Goal: Task Accomplishment & Management: Use online tool/utility

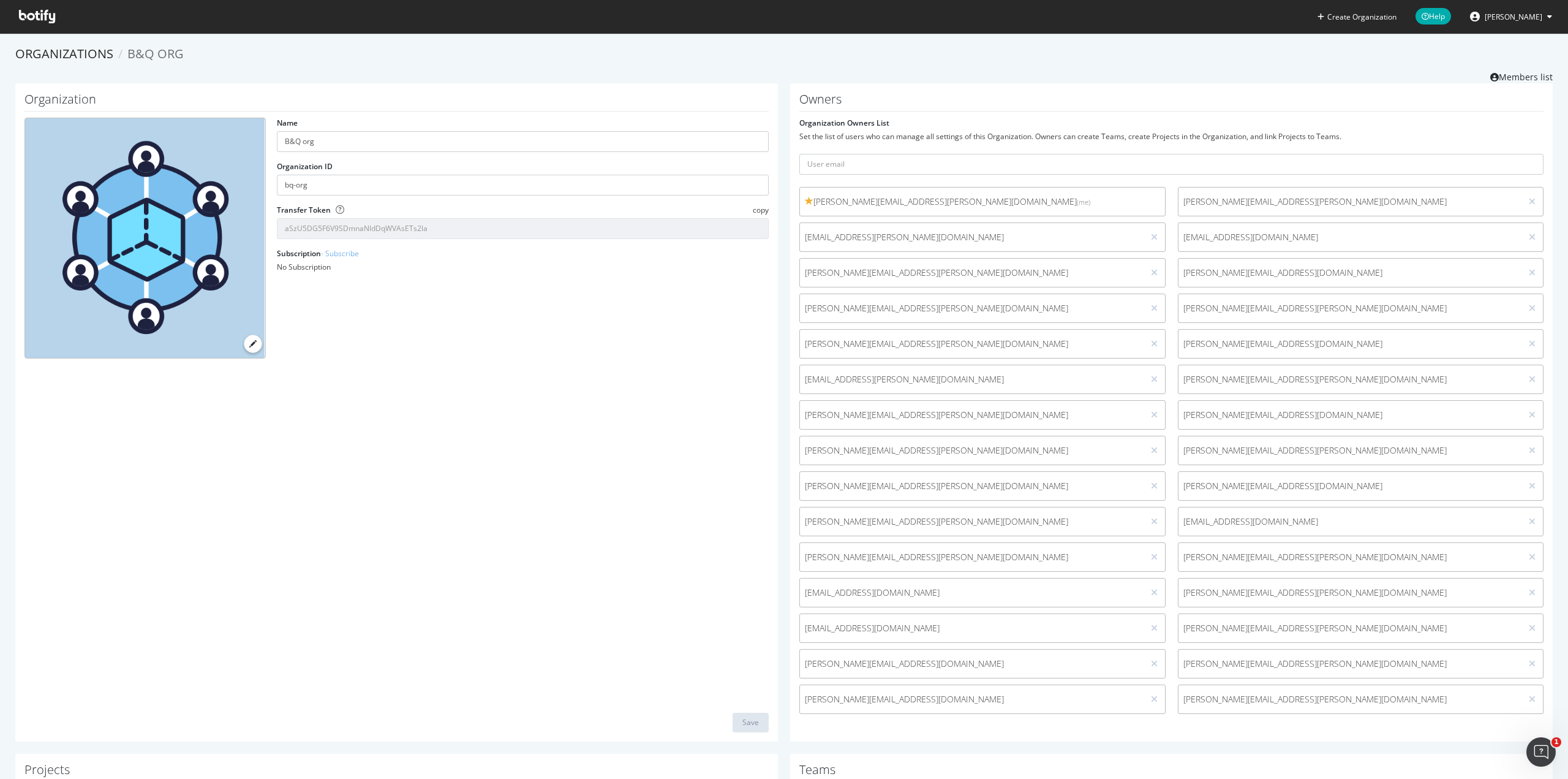
drag, startPoint x: 0, startPoint y: 0, endPoint x: 30, endPoint y: 11, distance: 32.0
click at [30, 11] on icon at bounding box center [37, 16] width 36 height 14
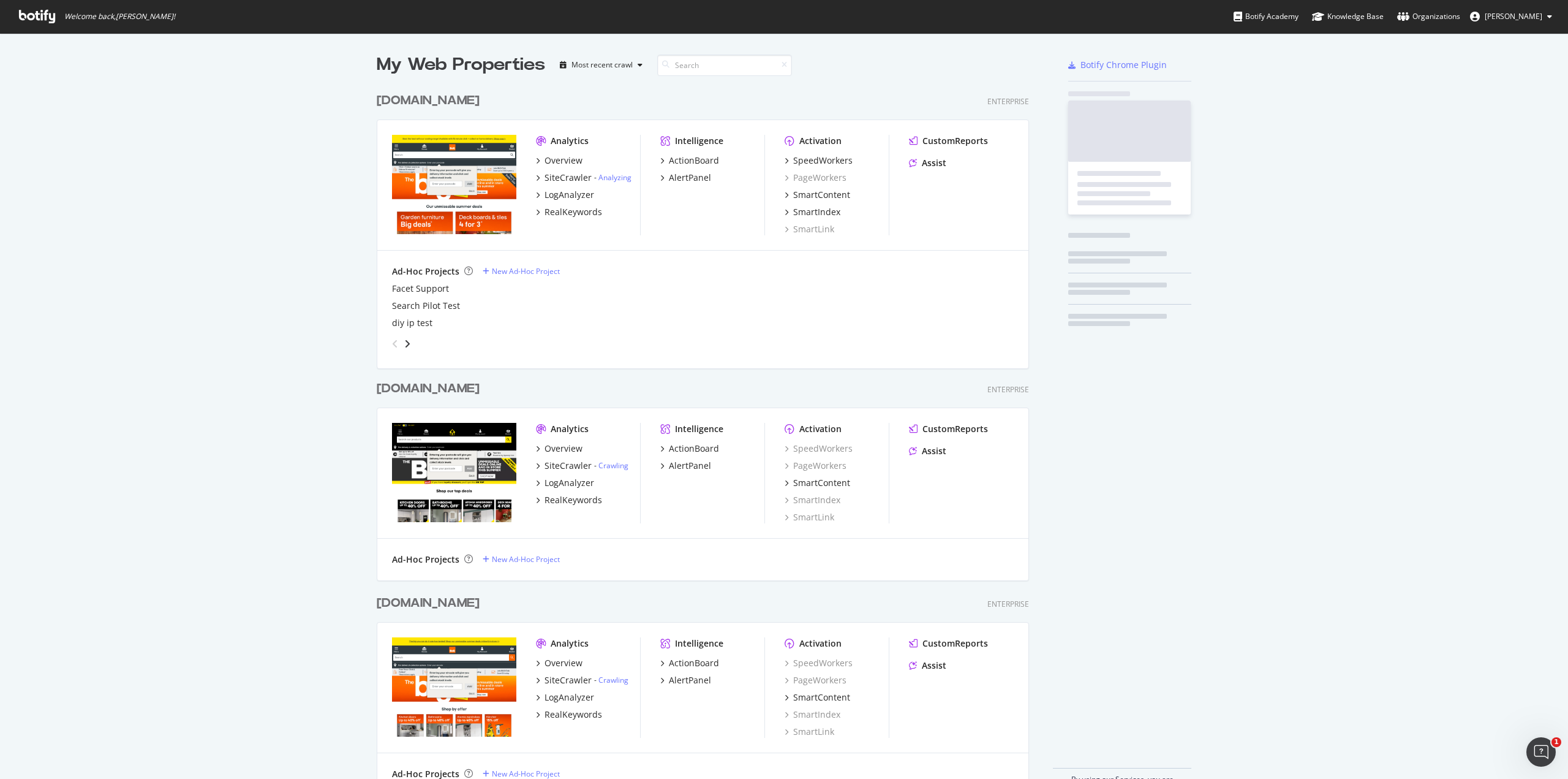
scroll to position [769, 1550]
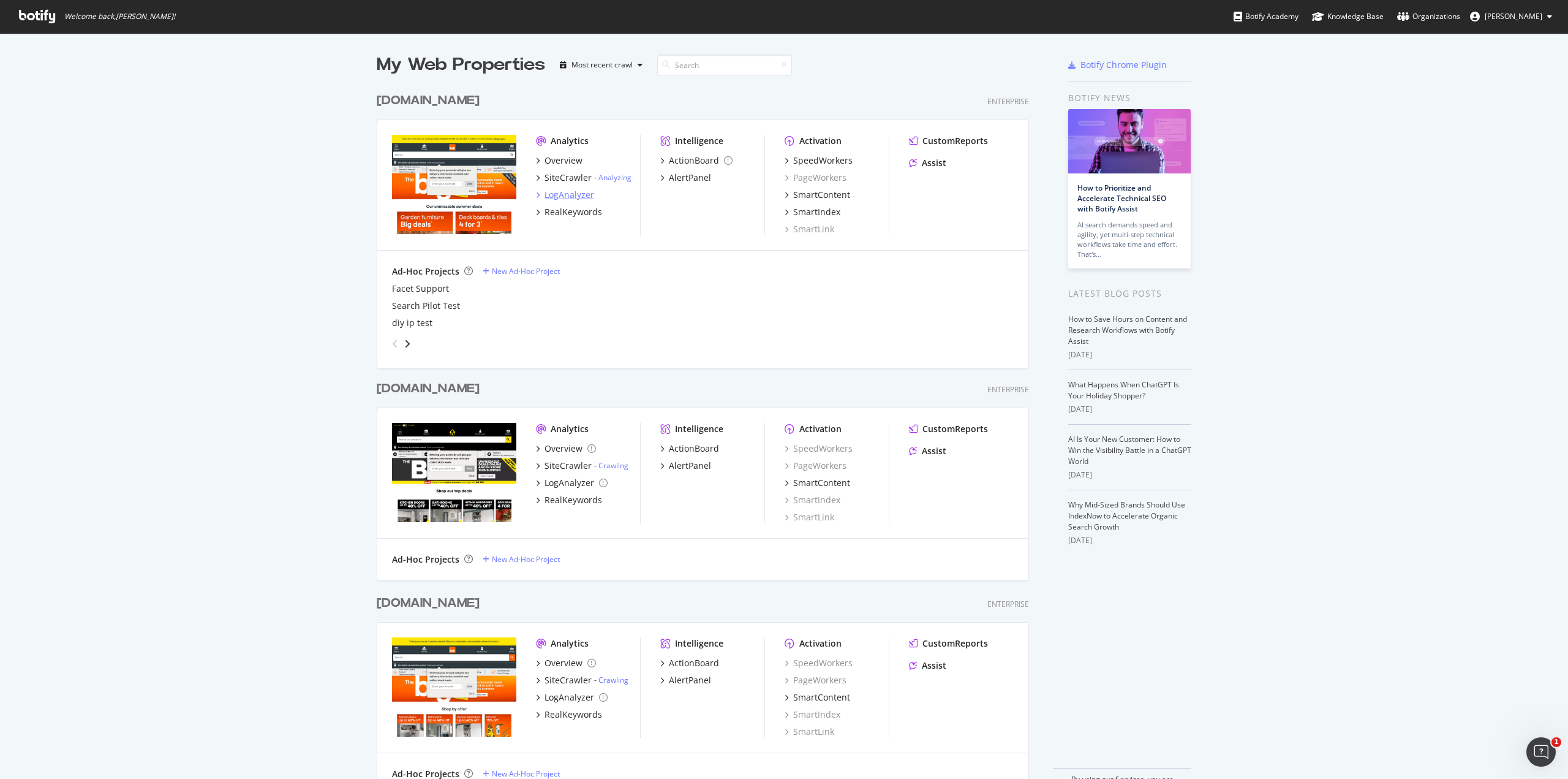
click at [556, 192] on div "LogAnalyzer" at bounding box center [570, 195] width 50 height 12
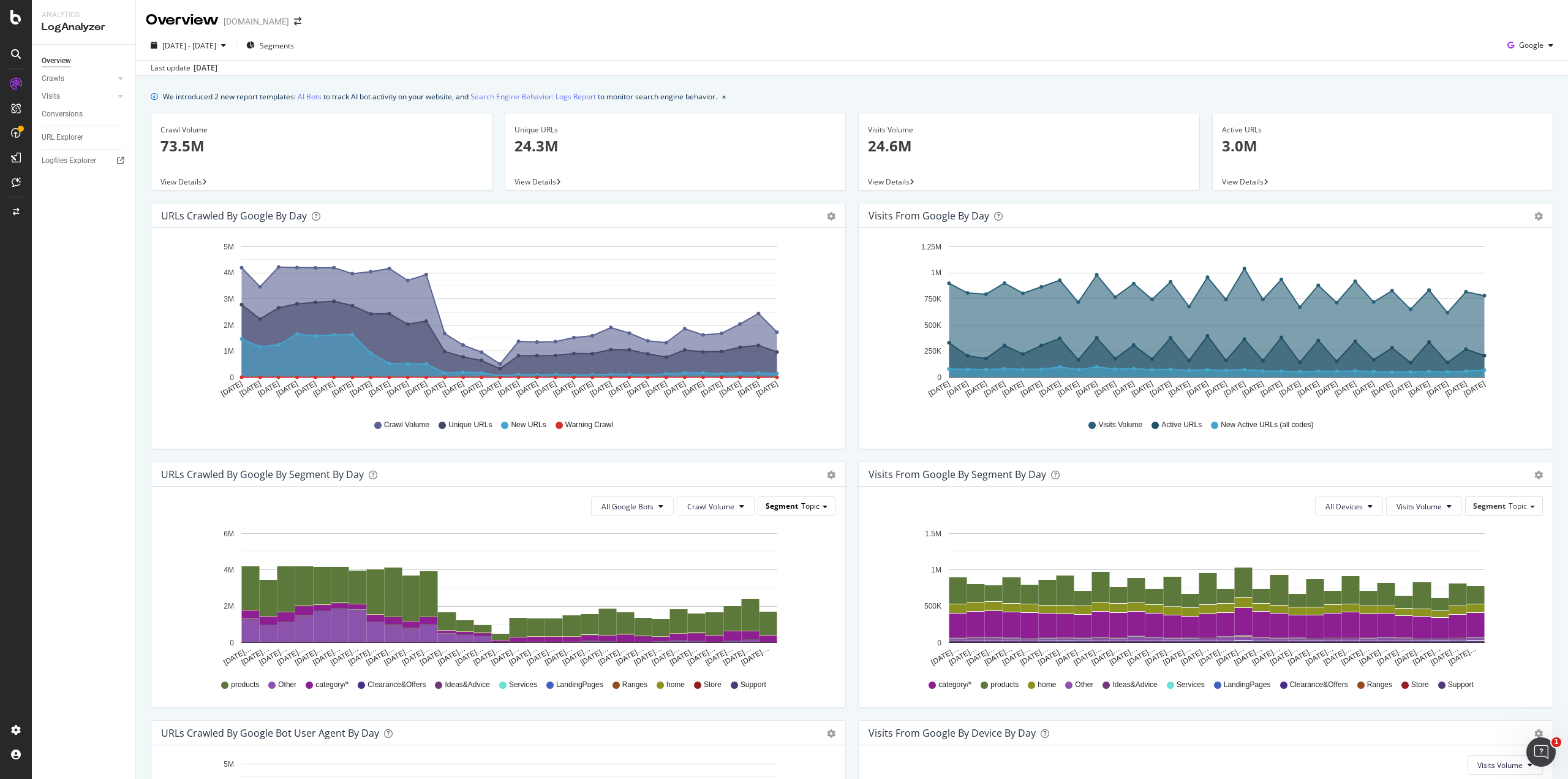
click at [818, 502] on div "Segment Topic" at bounding box center [796, 506] width 76 height 18
click at [852, 598] on div "Visits from Google By Segment By Day Timeline (by Value) Table All Devices Visi…" at bounding box center [1206, 590] width 708 height 258
click at [775, 496] on div "All Google Bots Crawl Volume Segment Topic Hold CTRL while clicking to filter t…" at bounding box center [498, 597] width 694 height 221
click at [781, 501] on span "Segment" at bounding box center [782, 505] width 32 height 10
click at [769, 676] on div "Advanced selector >" at bounding box center [766, 674] width 127 height 17
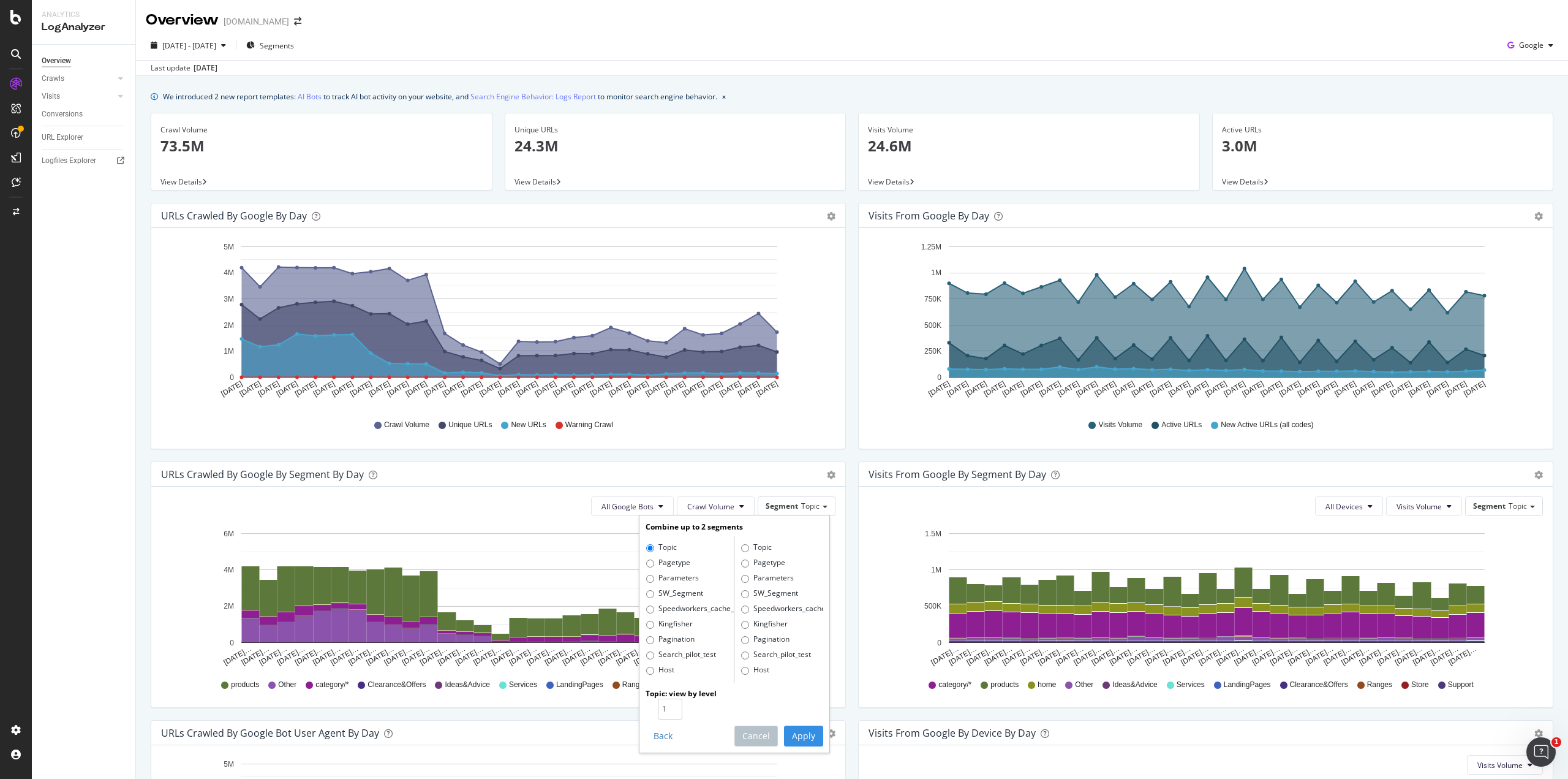
click at [660, 558] on label "Pagetype" at bounding box center [668, 563] width 44 height 12
click at [654, 559] on input "Pagetype" at bounding box center [650, 563] width 8 height 8
radio input "true"
radio input "false"
type input "2"
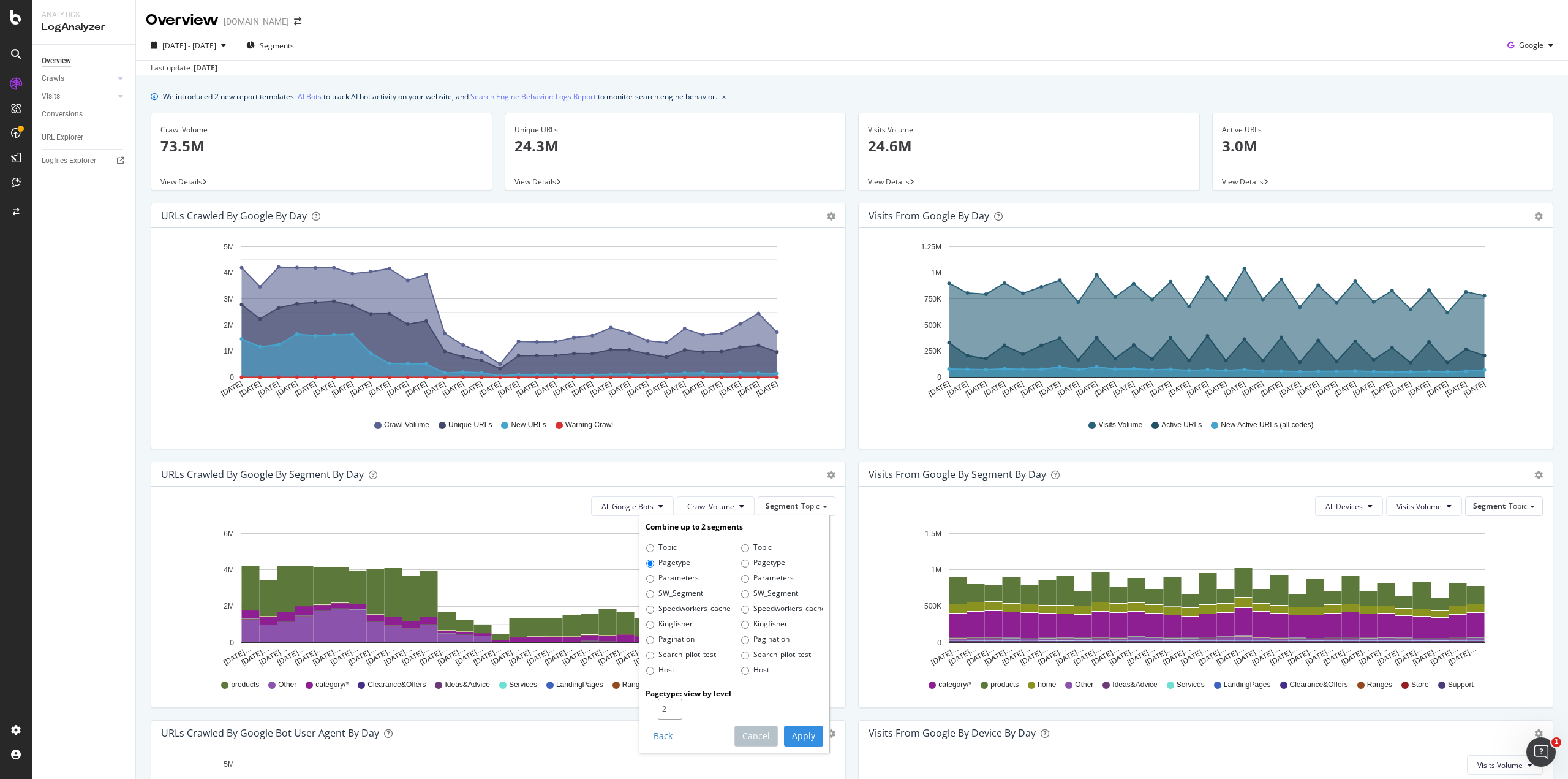
click at [669, 703] on input "2" at bounding box center [670, 709] width 24 height 21
click at [788, 735] on button "Apply" at bounding box center [804, 736] width 39 height 21
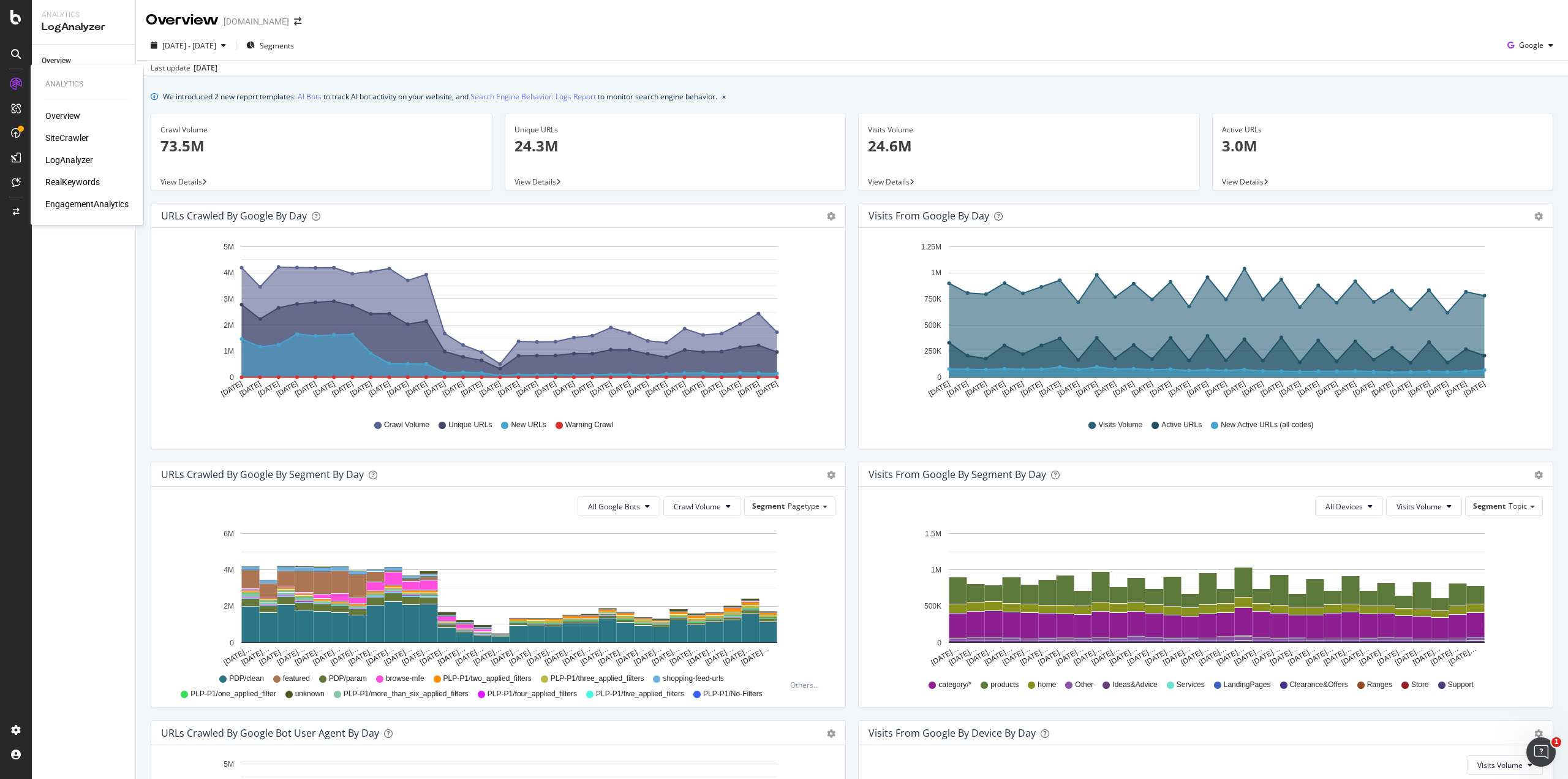
click at [54, 114] on div "Overview" at bounding box center [62, 115] width 35 height 12
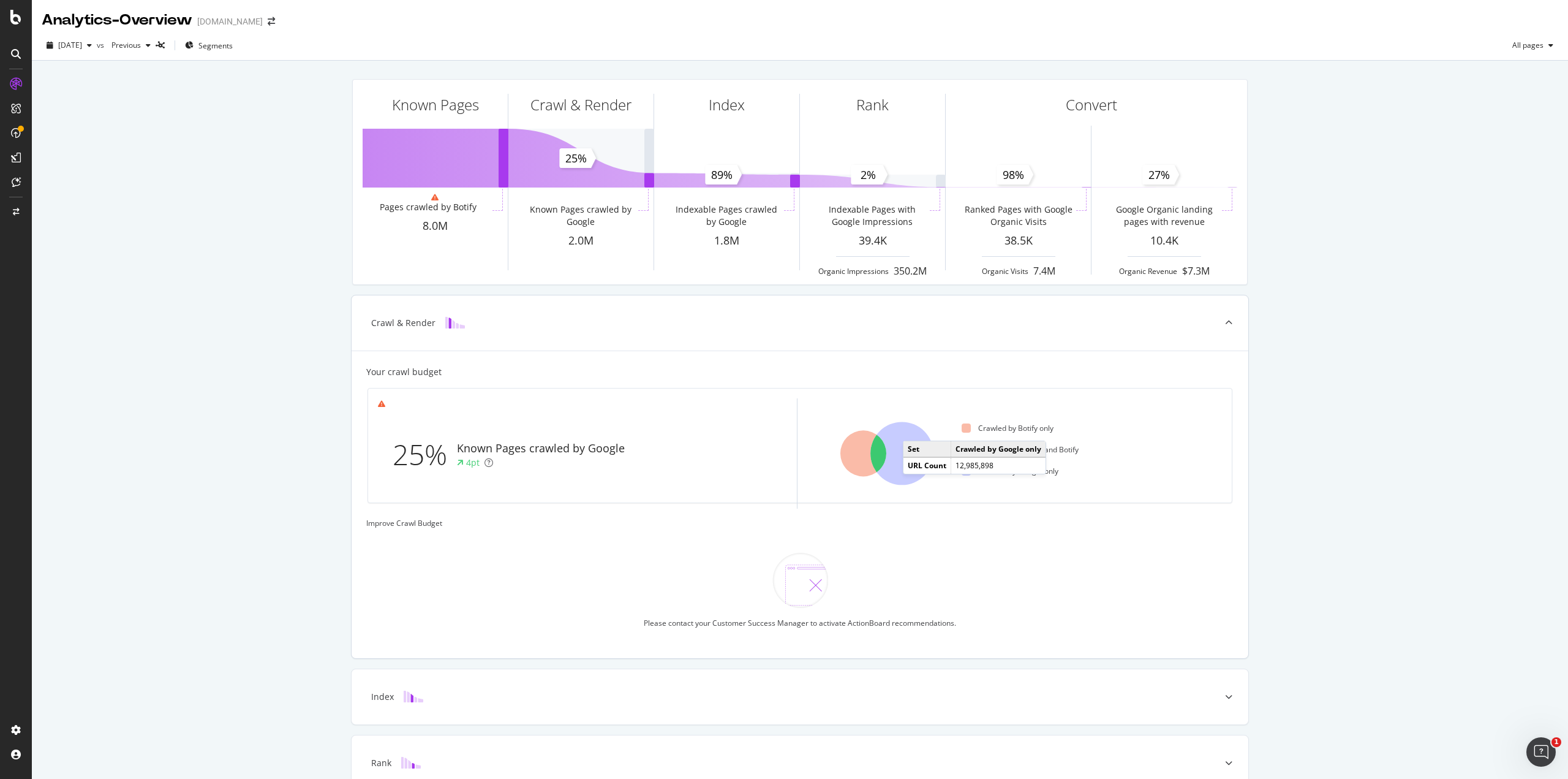
click at [909, 439] on icon at bounding box center [902, 454] width 63 height 63
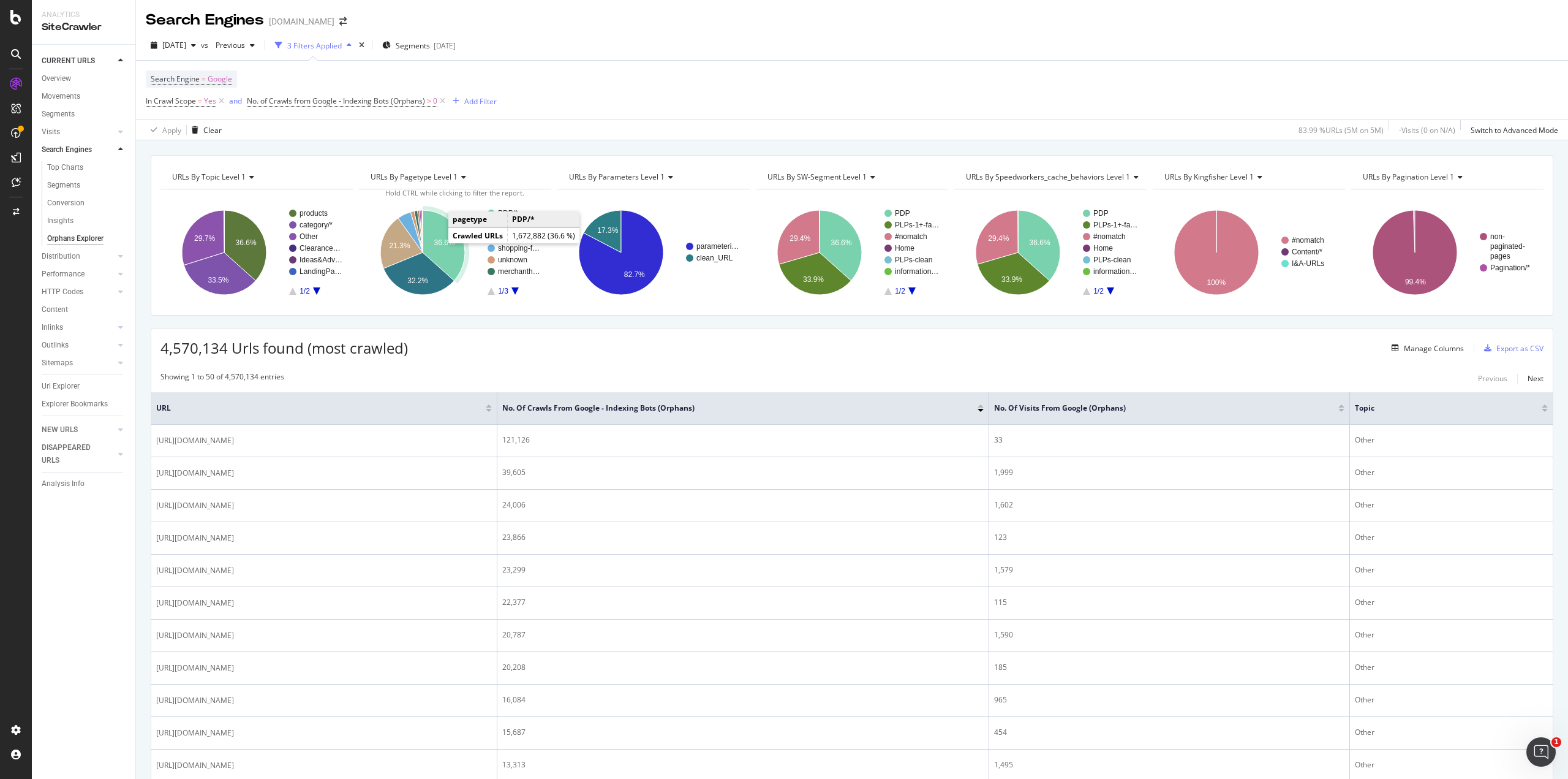
click at [435, 241] on text "36.6%" at bounding box center [445, 243] width 21 height 9
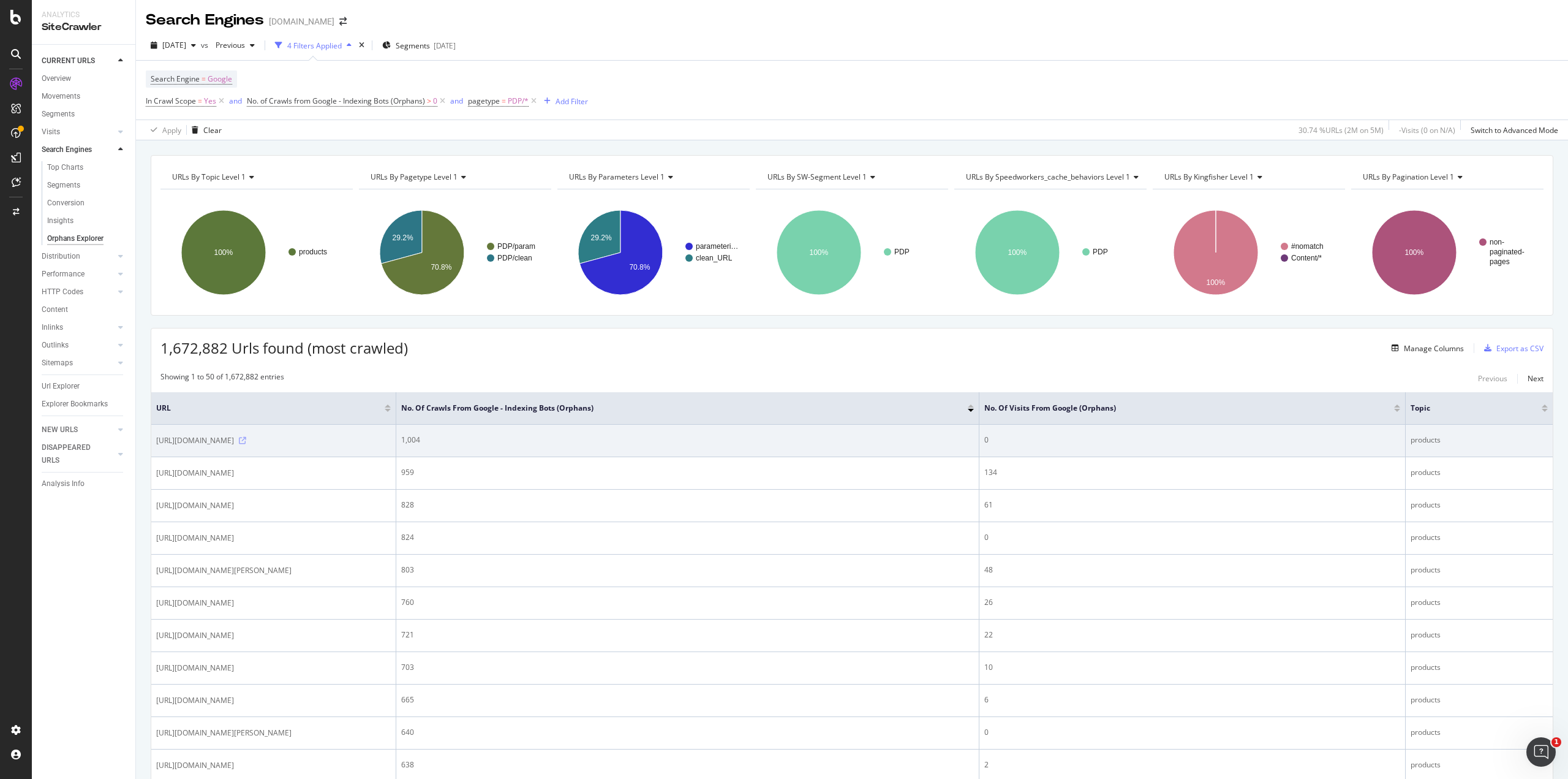
click at [246, 444] on icon at bounding box center [242, 440] width 7 height 7
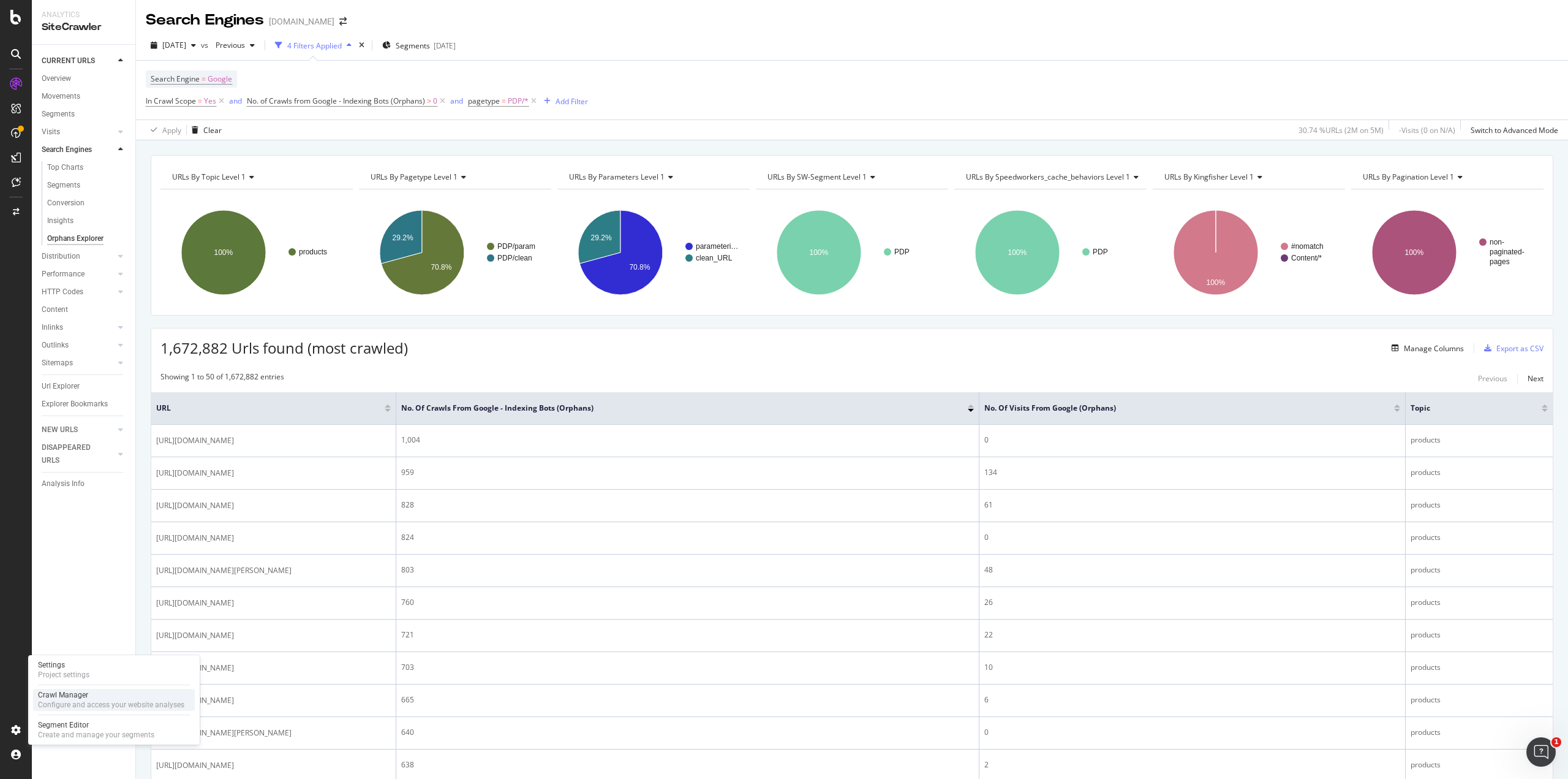
click at [88, 706] on div "Configure and access your website analyses" at bounding box center [111, 705] width 146 height 10
click at [403, 243] on icon "A chart." at bounding box center [401, 237] width 43 height 53
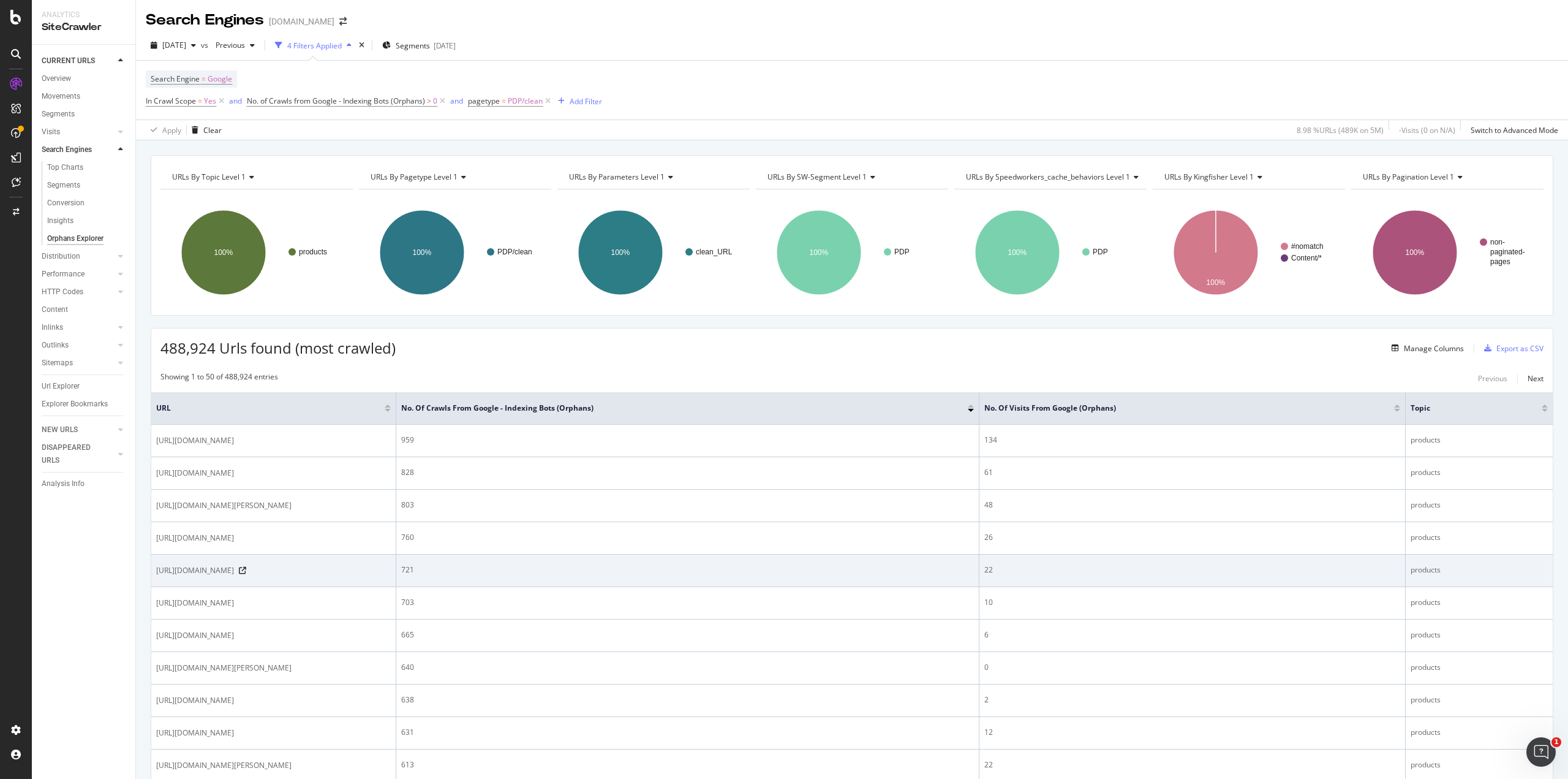
click at [234, 577] on span "[URL][DOMAIN_NAME]" at bounding box center [195, 570] width 78 height 12
copy div "[URL][DOMAIN_NAME]"
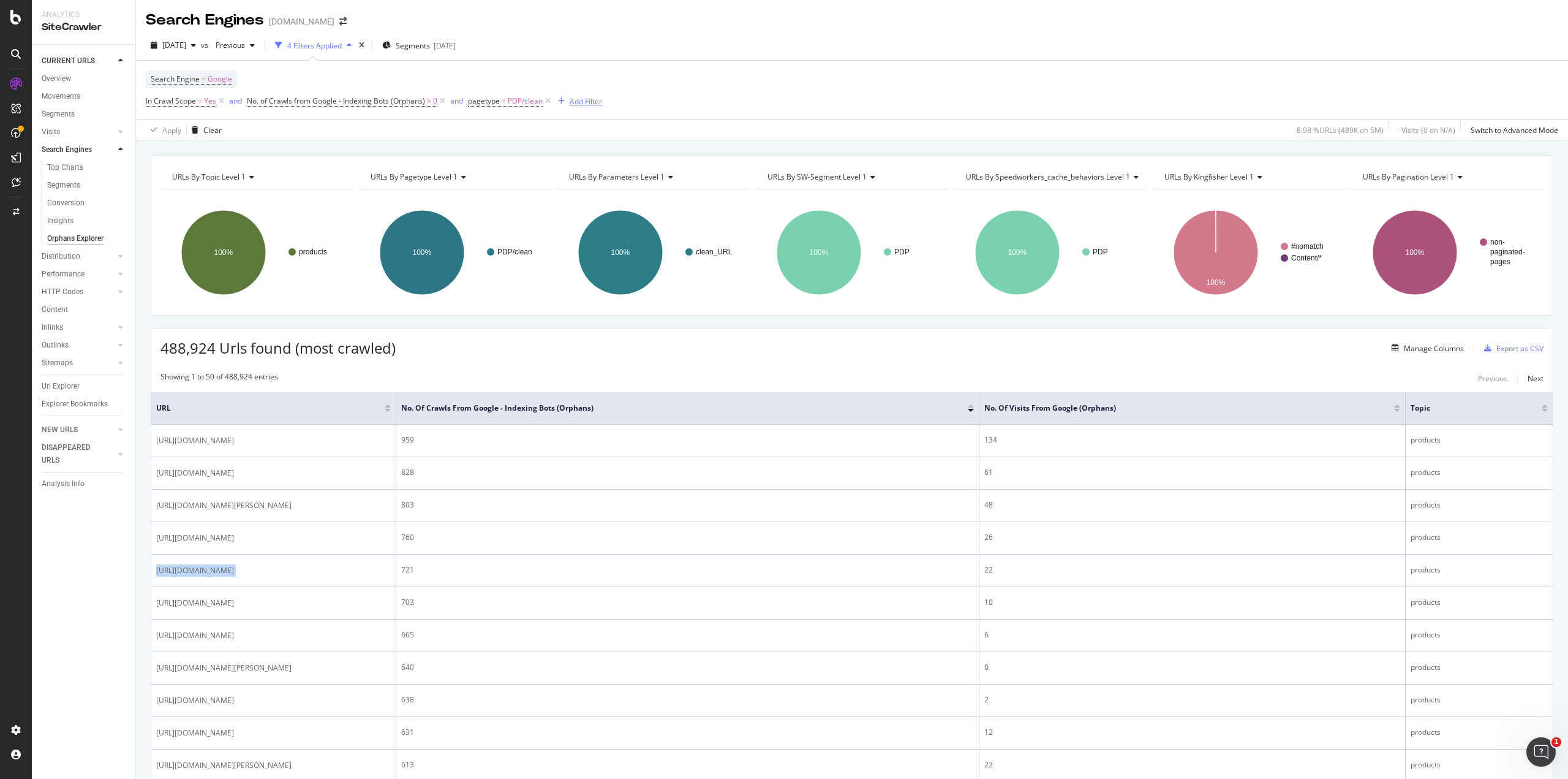
click at [569, 102] on div "button" at bounding box center [562, 101] width 17 height 7
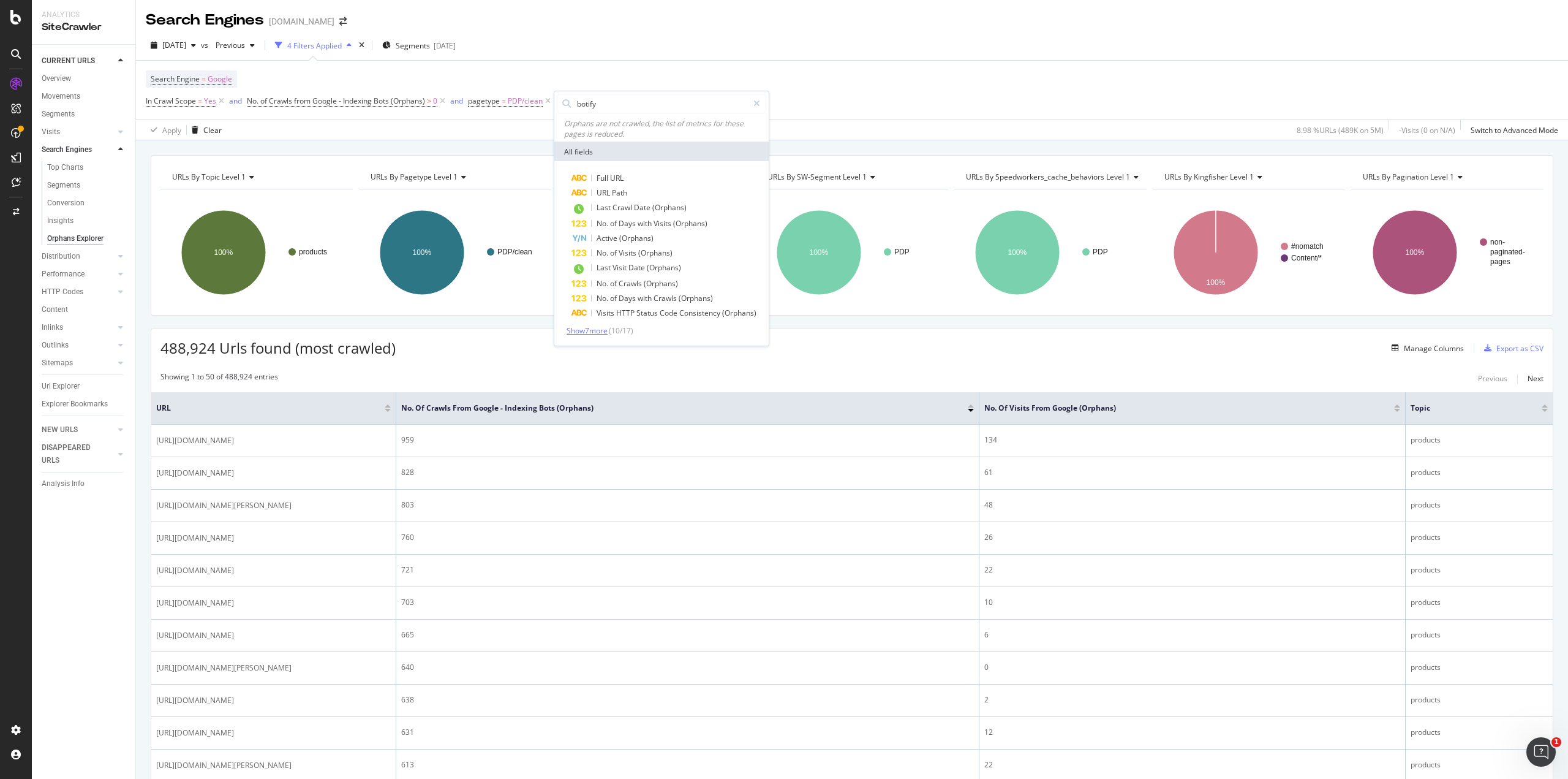
type input "botify"
click at [598, 331] on span "Show 7 more" at bounding box center [586, 330] width 41 height 10
click at [864, 78] on div "Search Engine = Google In Crawl Scope = Yes and No. of Crawls from Google - Ind…" at bounding box center [852, 89] width 1413 height 59
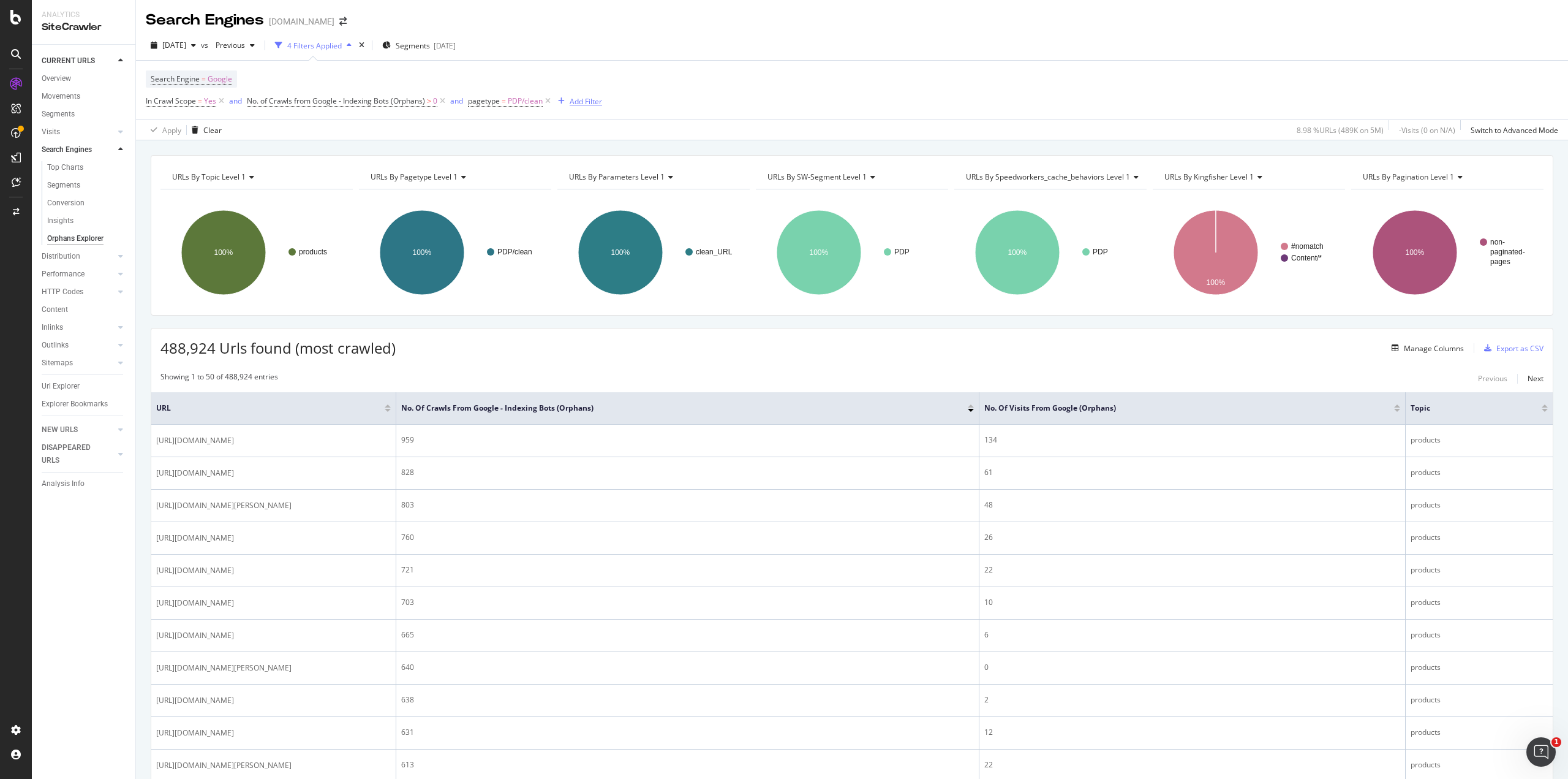
click at [587, 103] on div "Add Filter" at bounding box center [586, 101] width 32 height 10
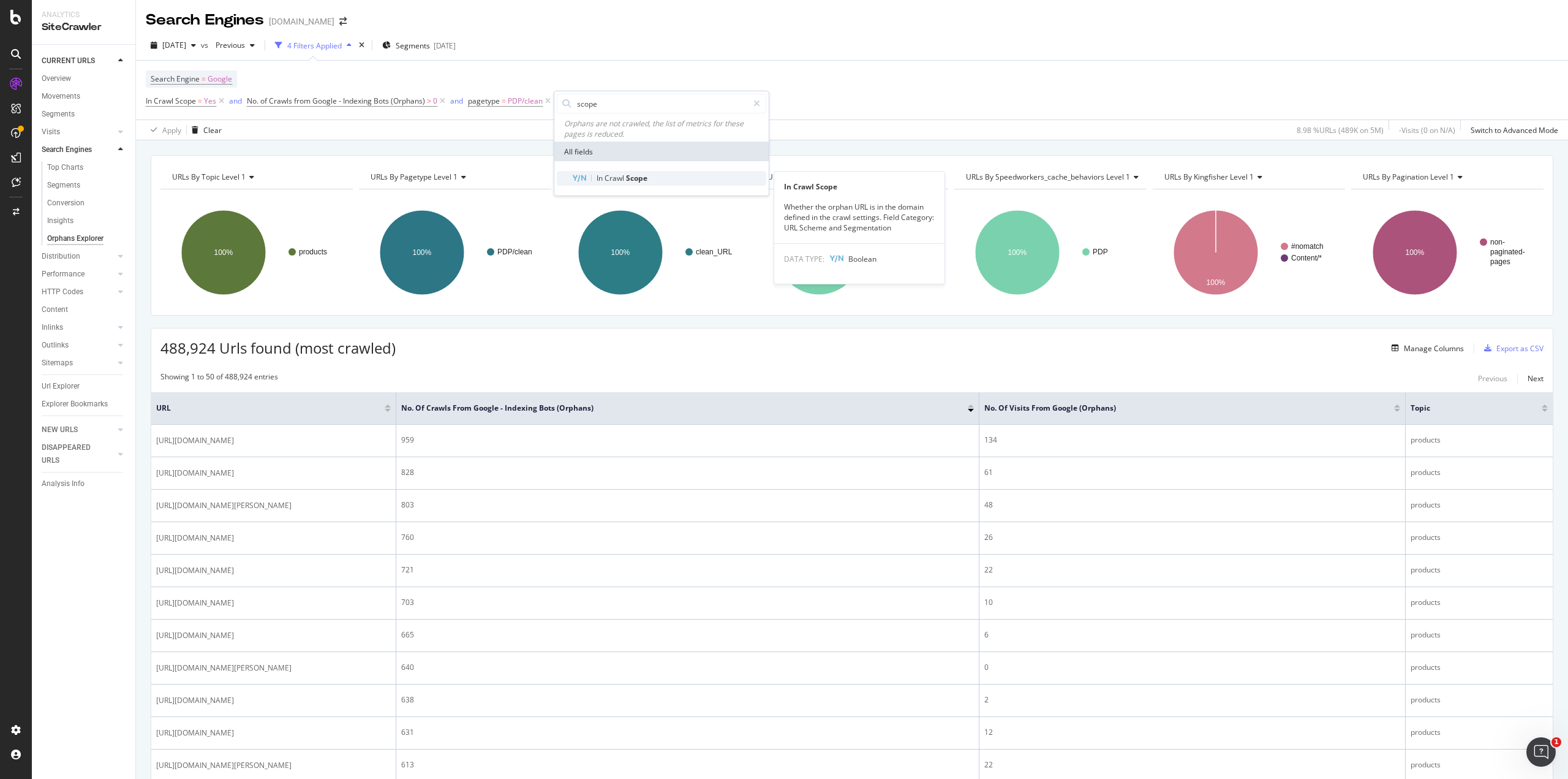
type input "scope"
click at [618, 177] on span "Crawl" at bounding box center [615, 178] width 22 height 10
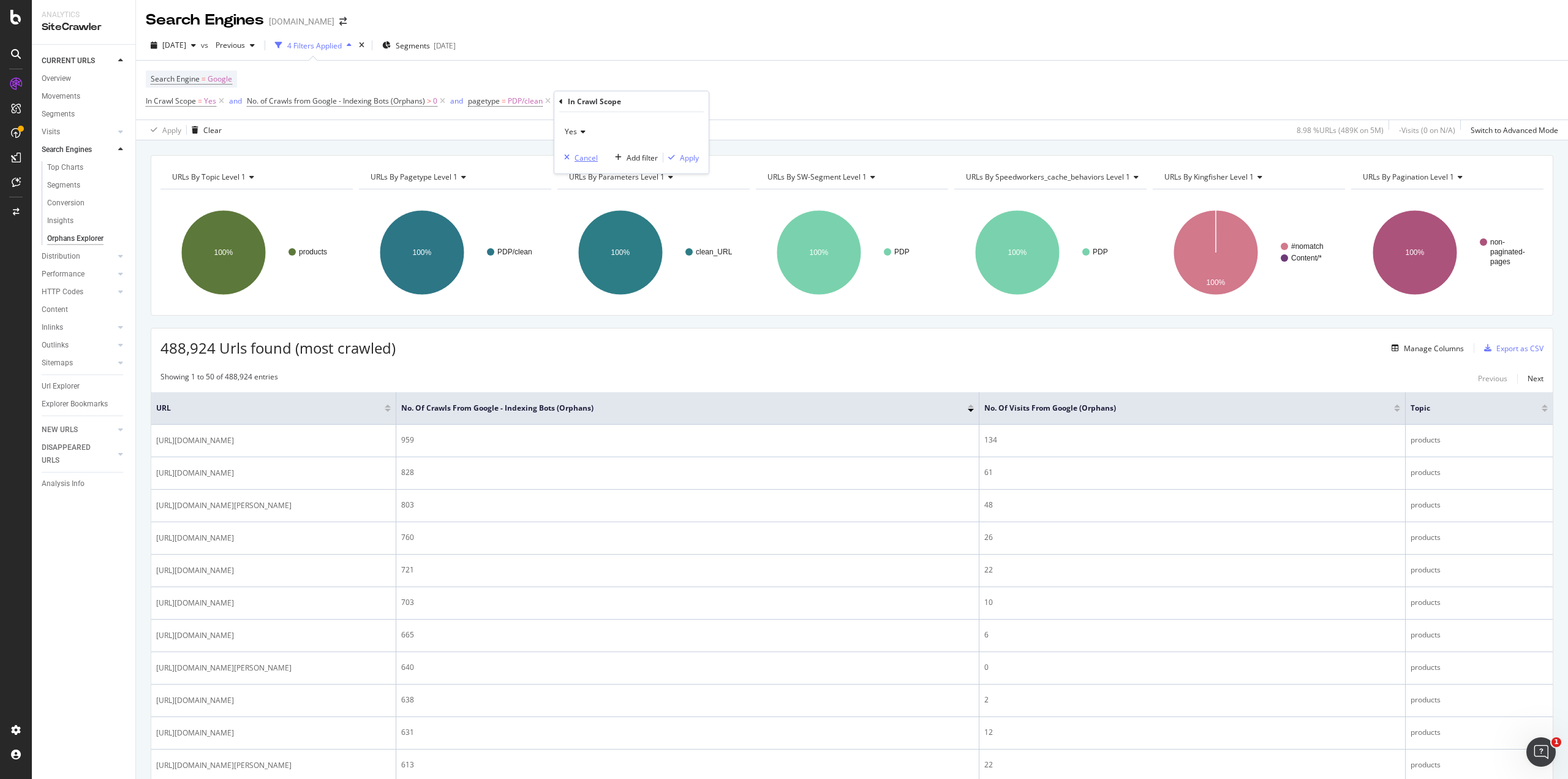
click at [586, 160] on div "Cancel" at bounding box center [586, 158] width 23 height 10
click at [1404, 350] on div "Manage Columns" at bounding box center [1434, 348] width 60 height 10
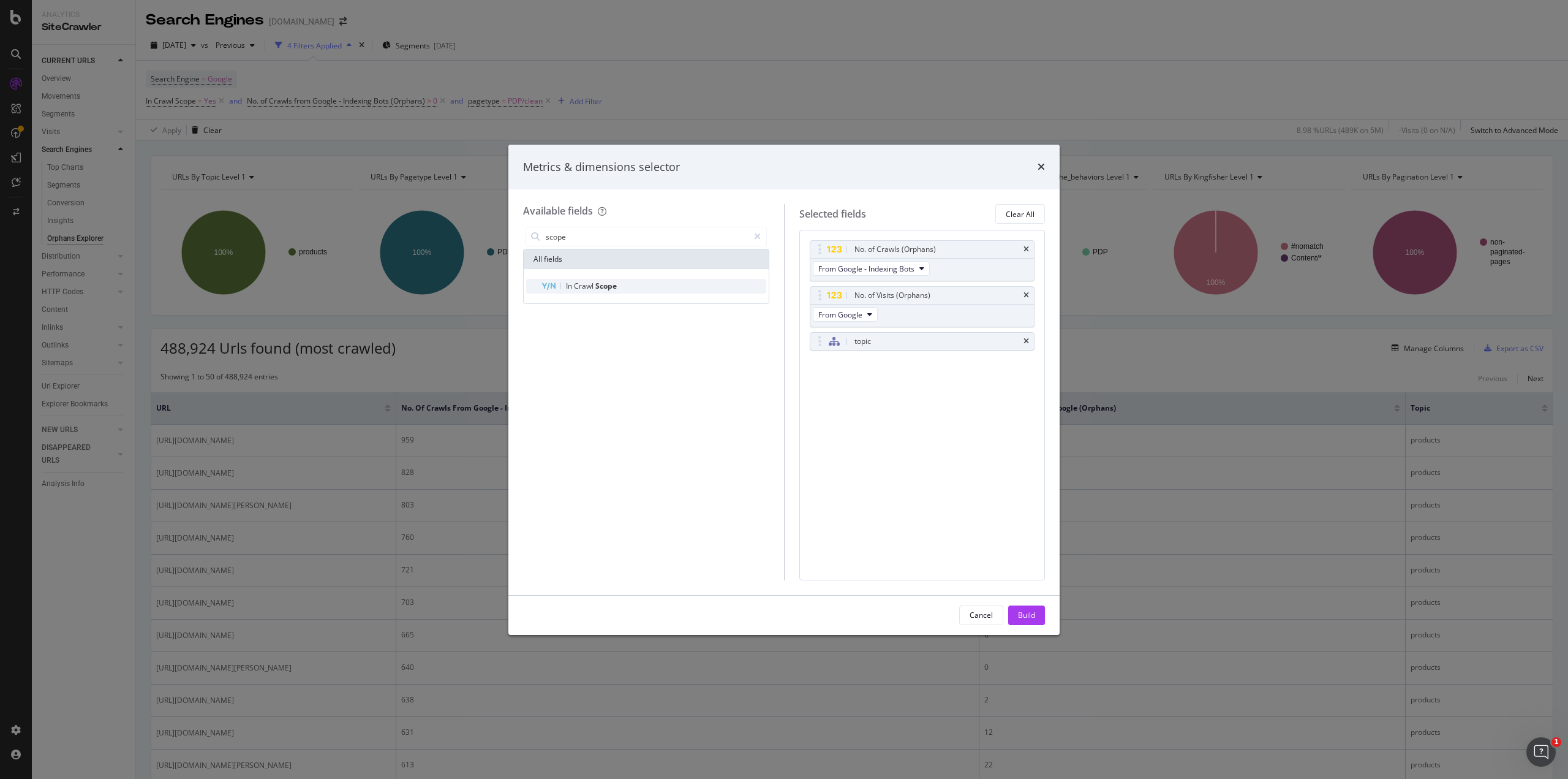
type input "scope"
click at [635, 289] on div "In Crawl Scope" at bounding box center [653, 286] width 225 height 14
click at [1019, 612] on div "Build" at bounding box center [1027, 615] width 17 height 10
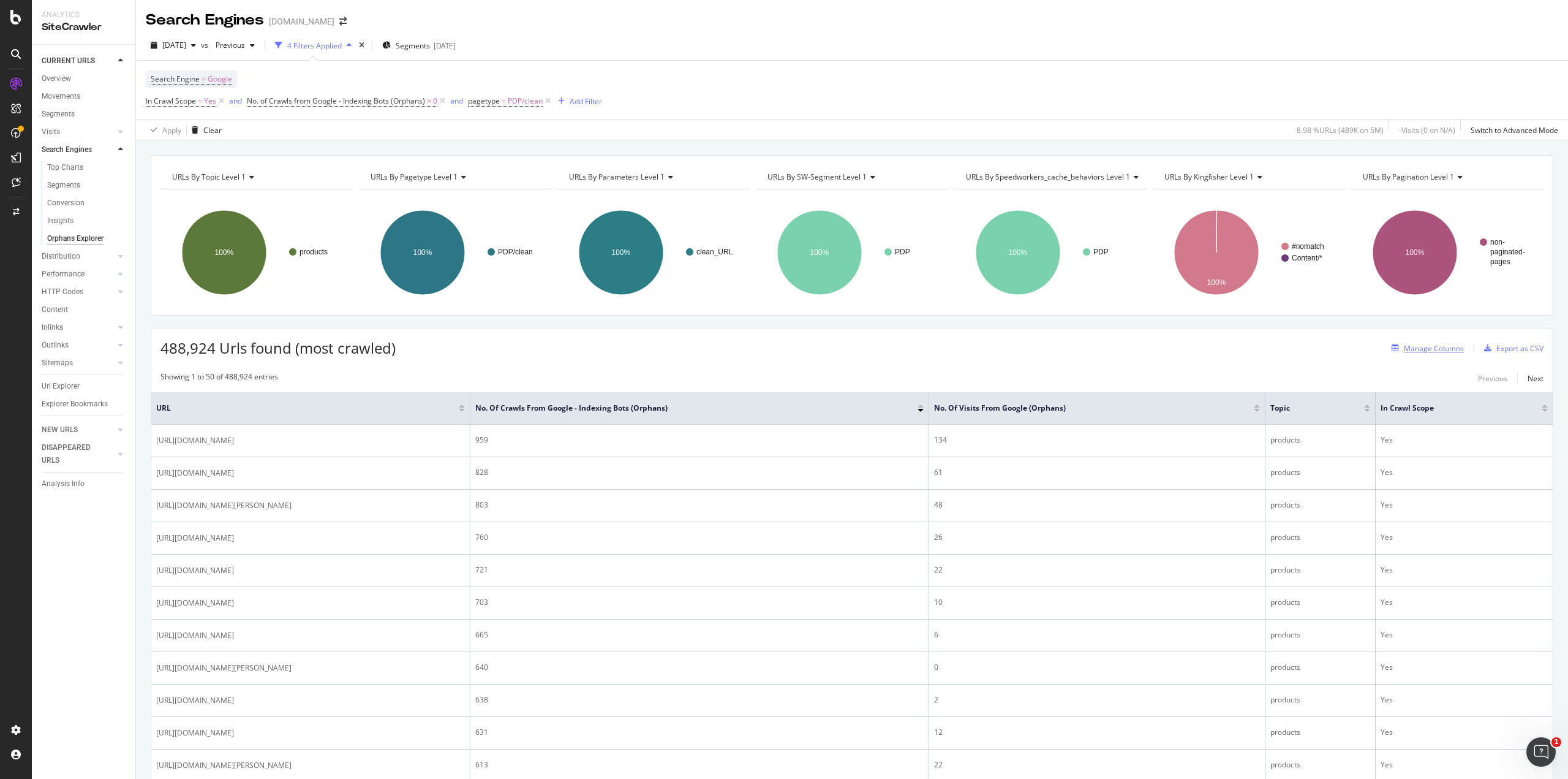
click at [1422, 352] on div "Manage Columns" at bounding box center [1434, 348] width 60 height 10
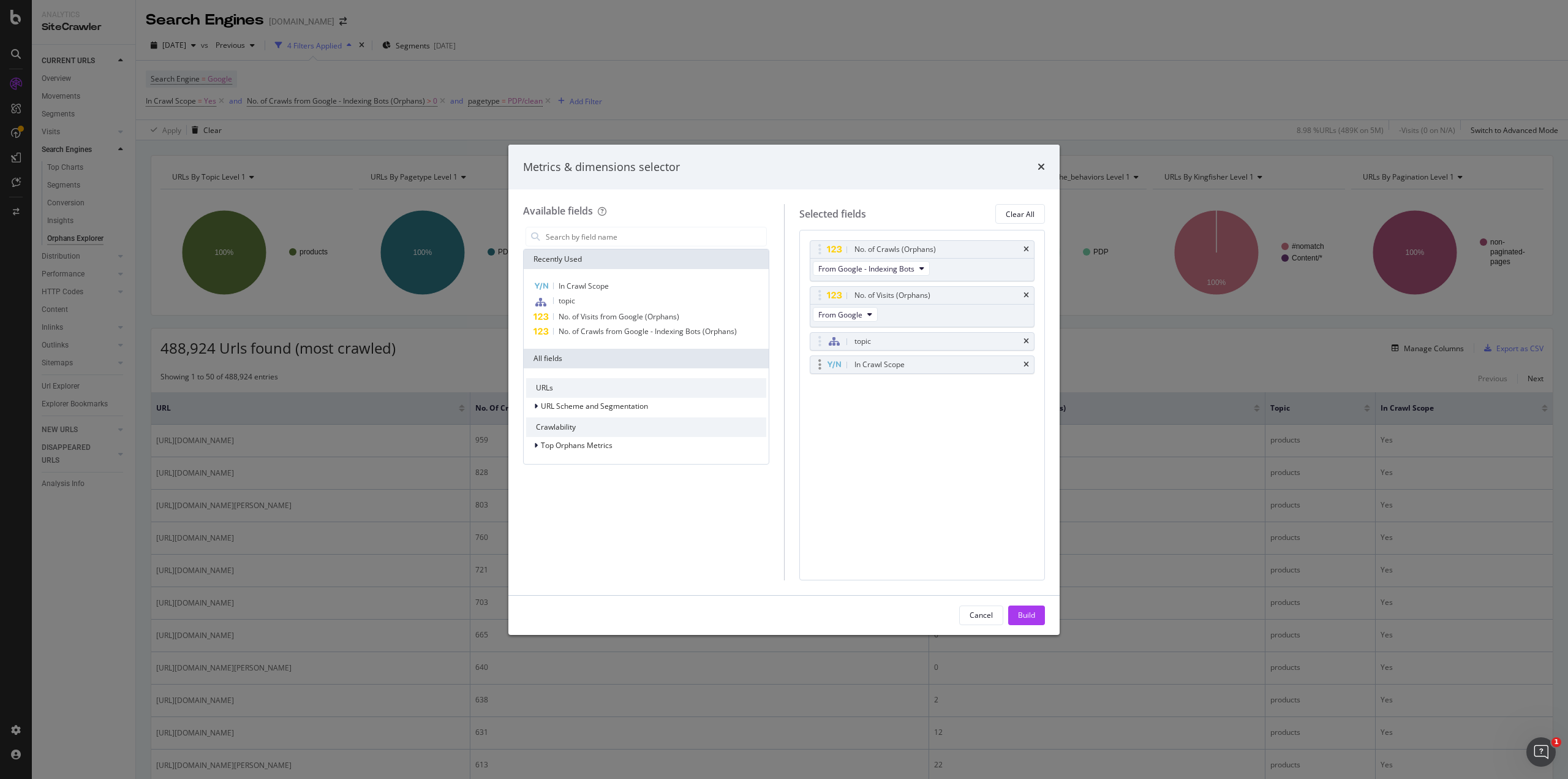
click at [1032, 362] on div "In Crawl Scope" at bounding box center [922, 364] width 224 height 17
drag, startPoint x: 1026, startPoint y: 366, endPoint x: 1026, endPoint y: 375, distance: 9.0
click at [1026, 366] on icon "times" at bounding box center [1026, 365] width 6 height 7
click at [1029, 622] on div "Build" at bounding box center [1027, 615] width 17 height 19
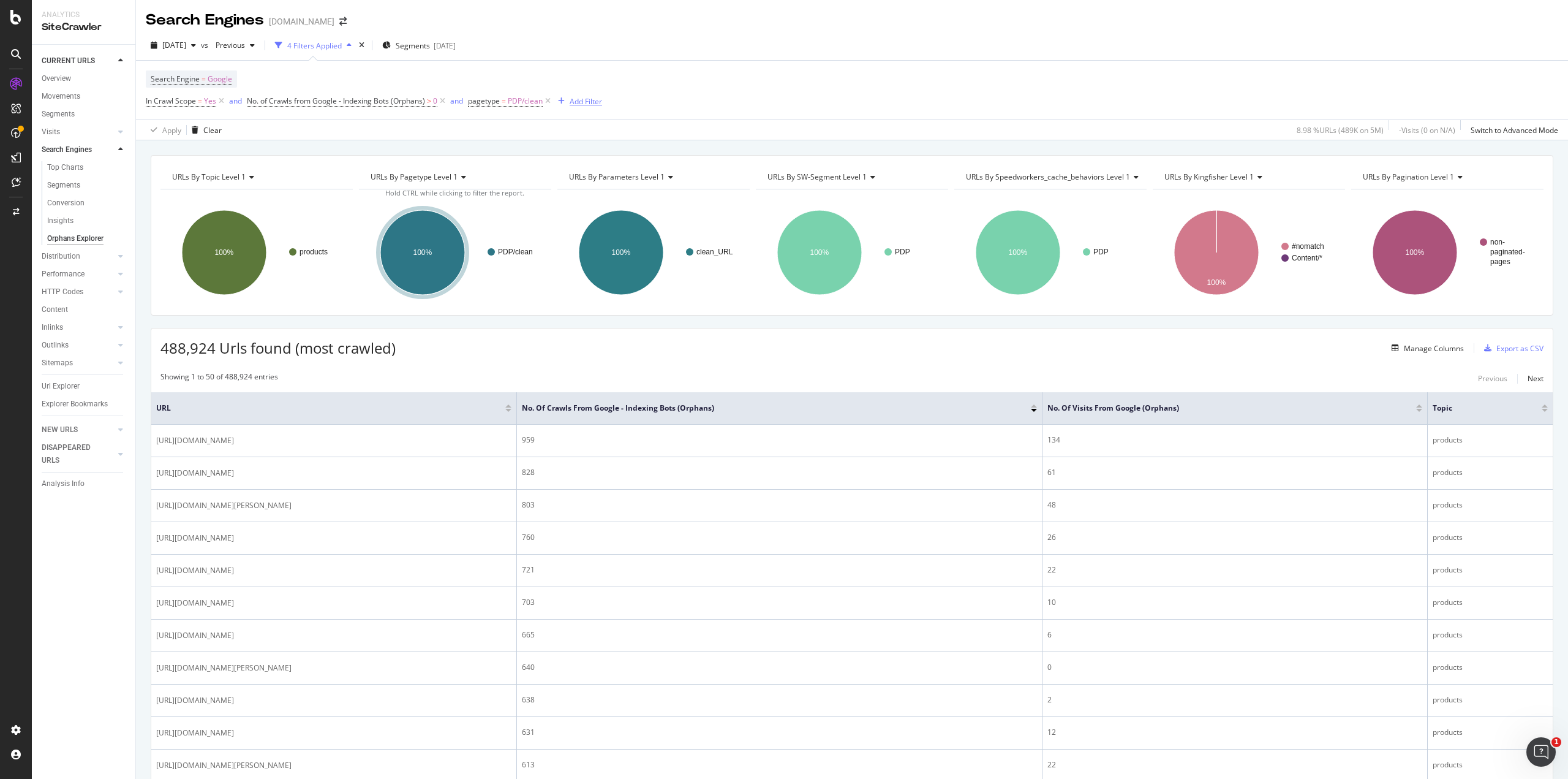
click at [576, 105] on div "Add Filter" at bounding box center [586, 101] width 32 height 10
type input "visits"
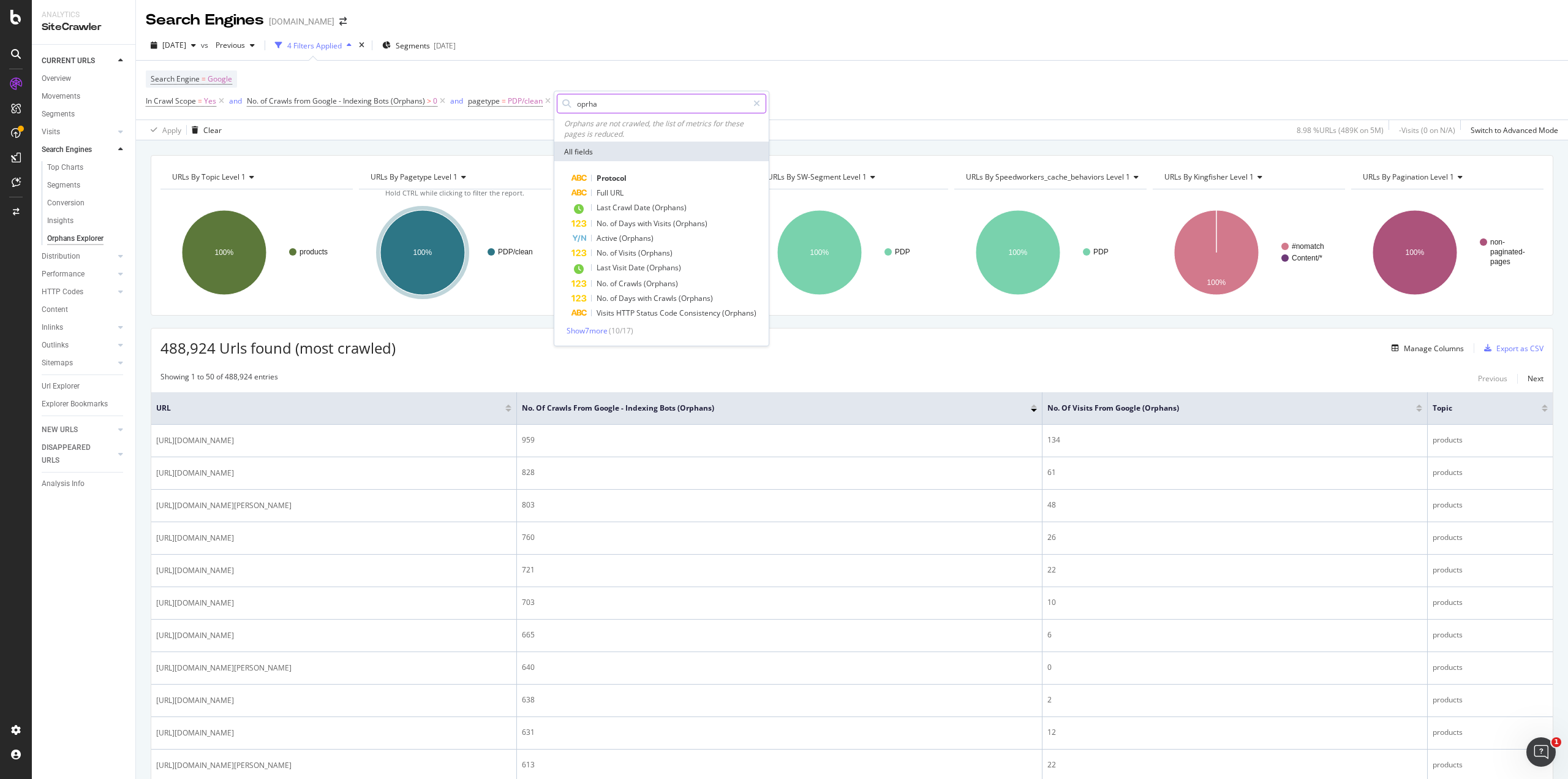
type input "oprhan"
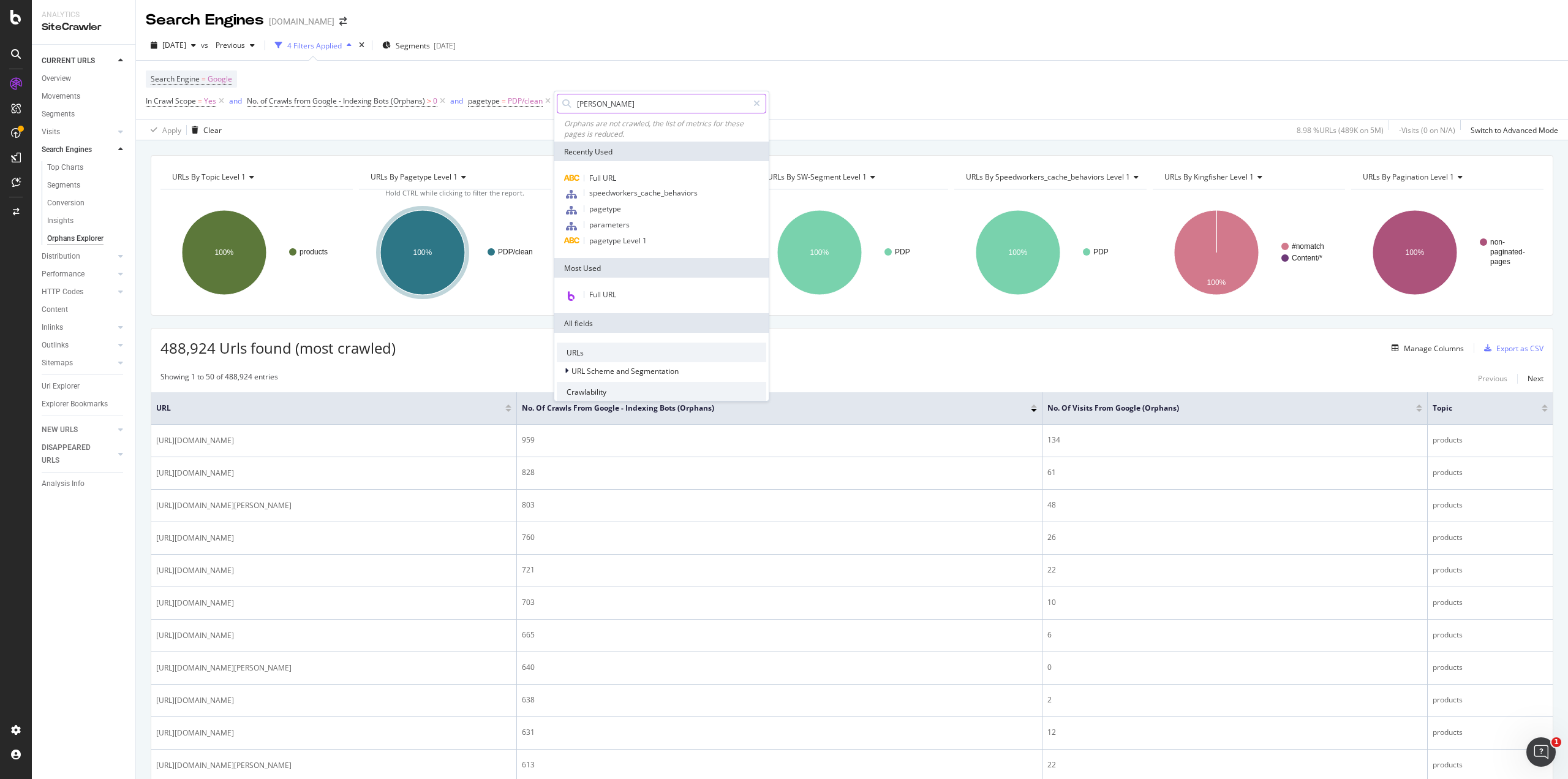
type input "orphan"
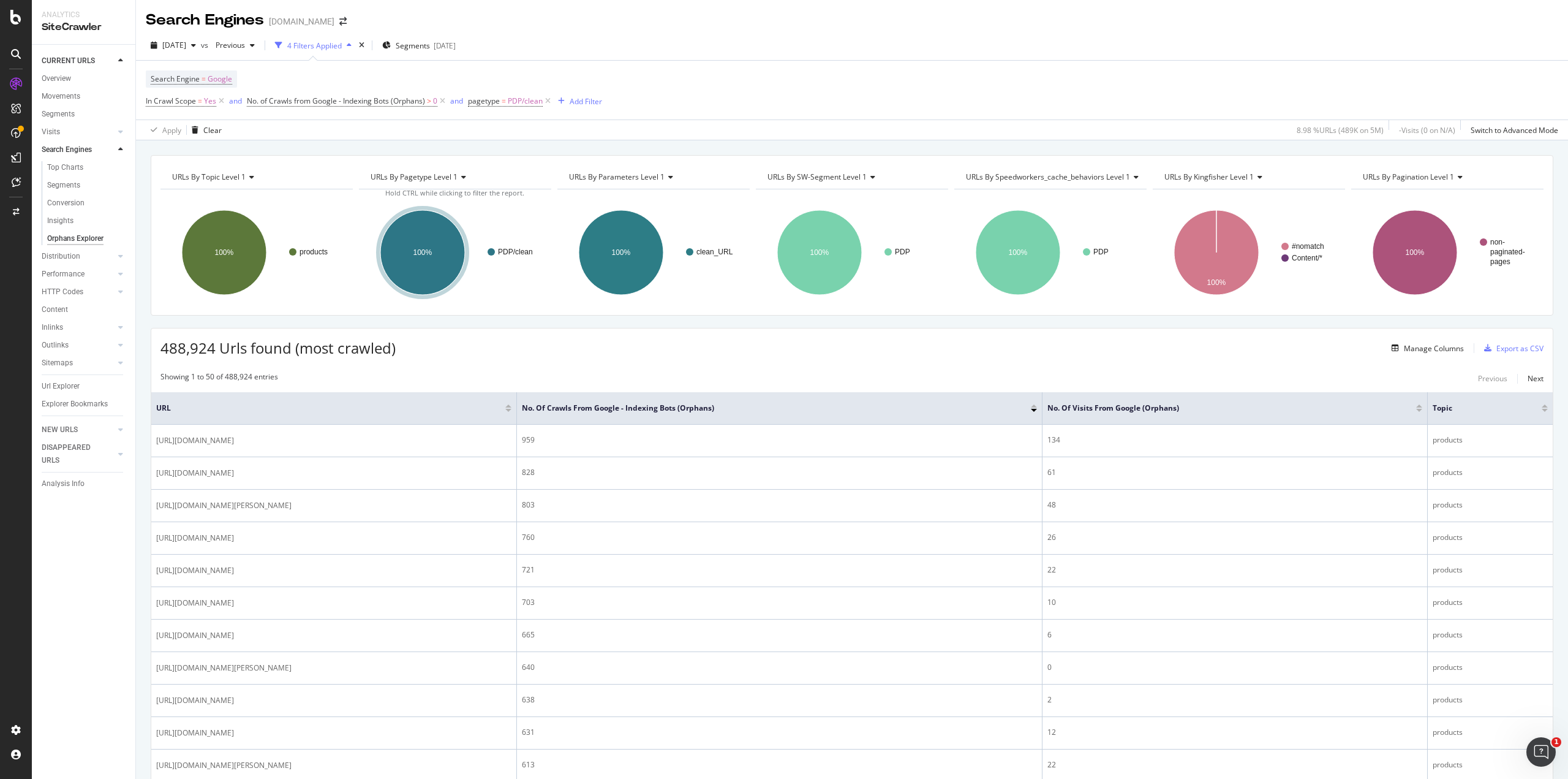
click at [584, 92] on div "Search Engine = Google In Crawl Scope = Yes and No. of Crawls from Google - Ind…" at bounding box center [373, 90] width 456 height 39
click at [591, 104] on div "Add Filter" at bounding box center [586, 101] width 32 height 10
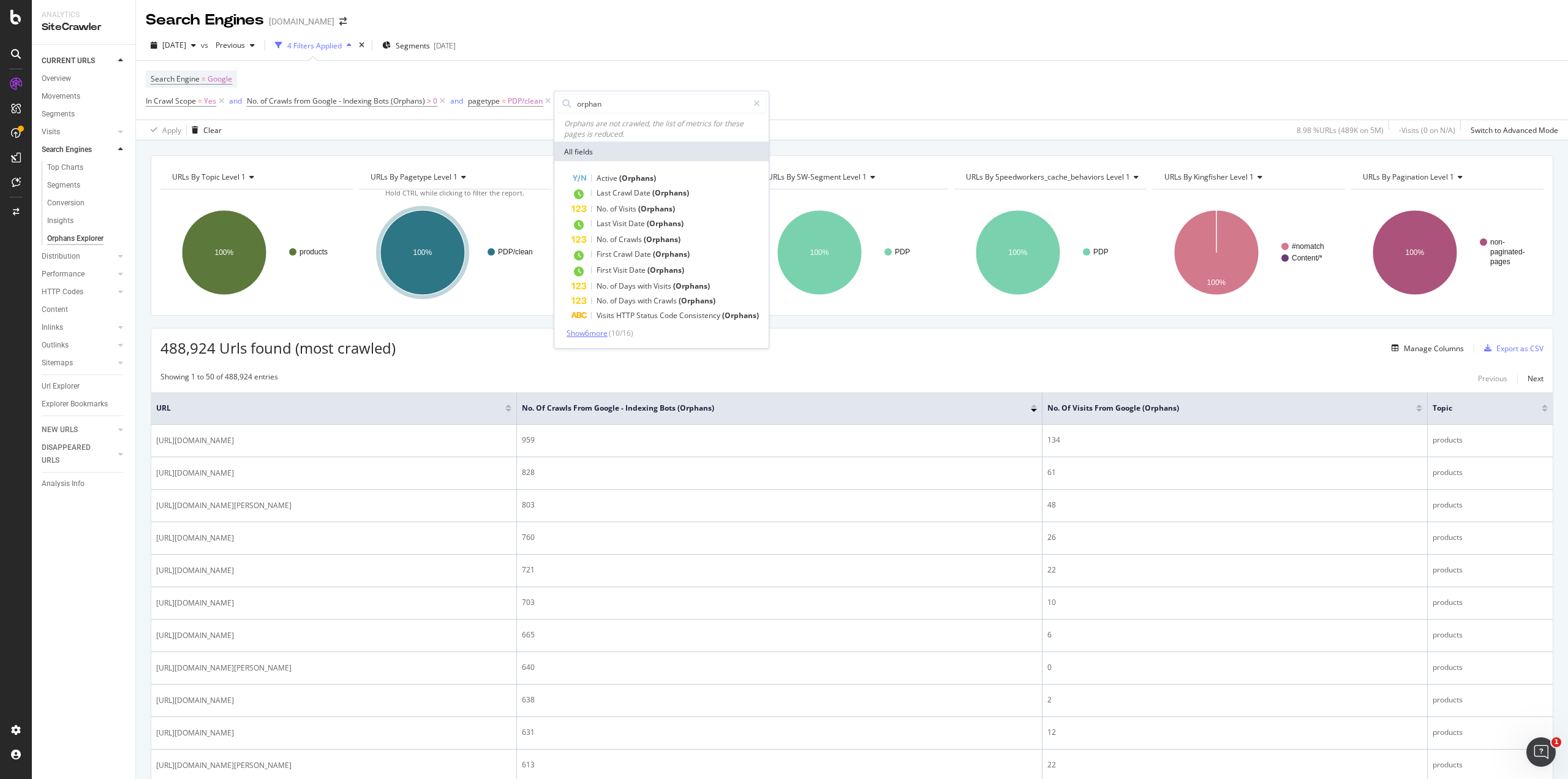
click at [579, 331] on span "Show 6 more" at bounding box center [586, 332] width 41 height 10
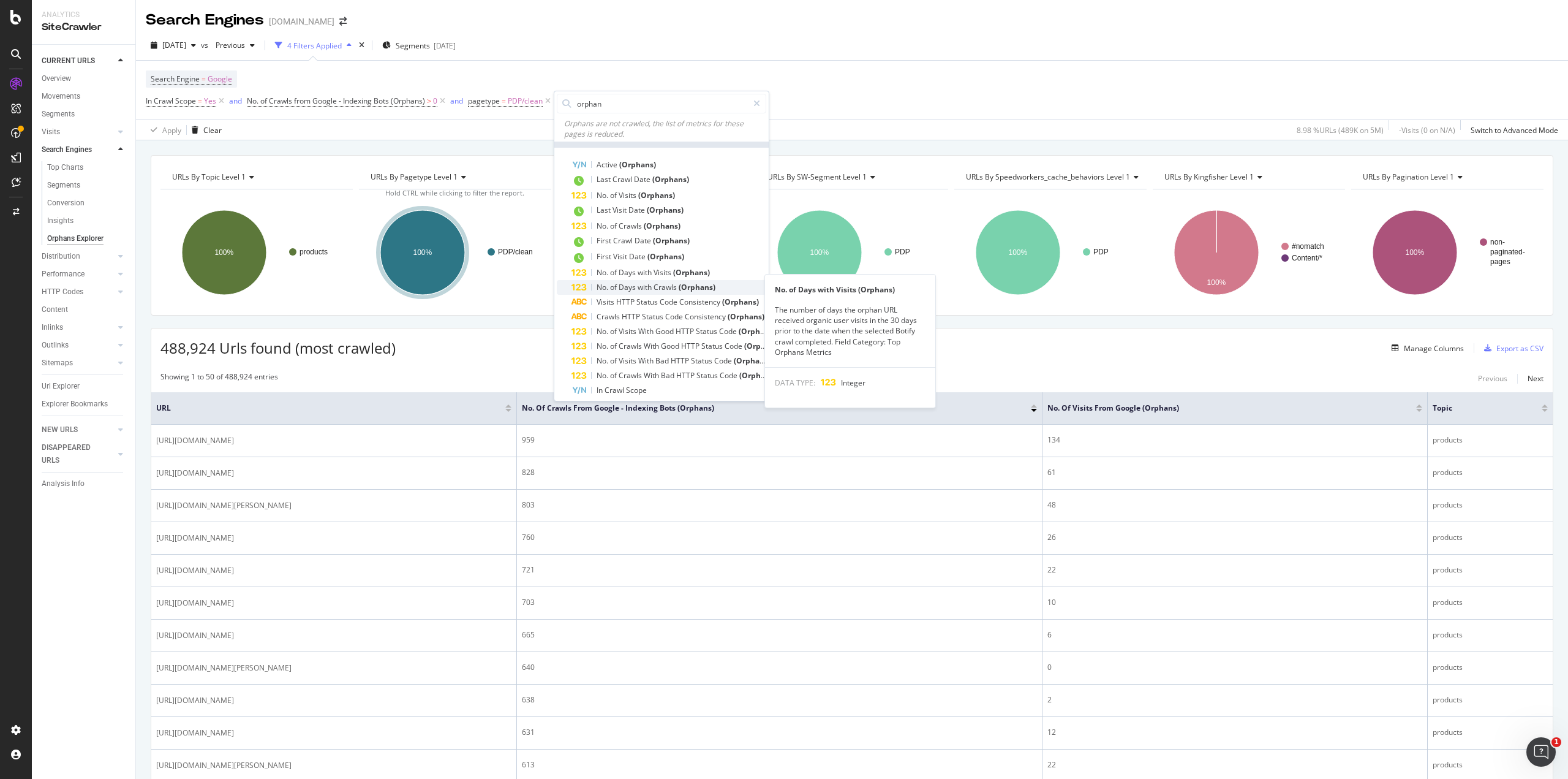
scroll to position [20, 0]
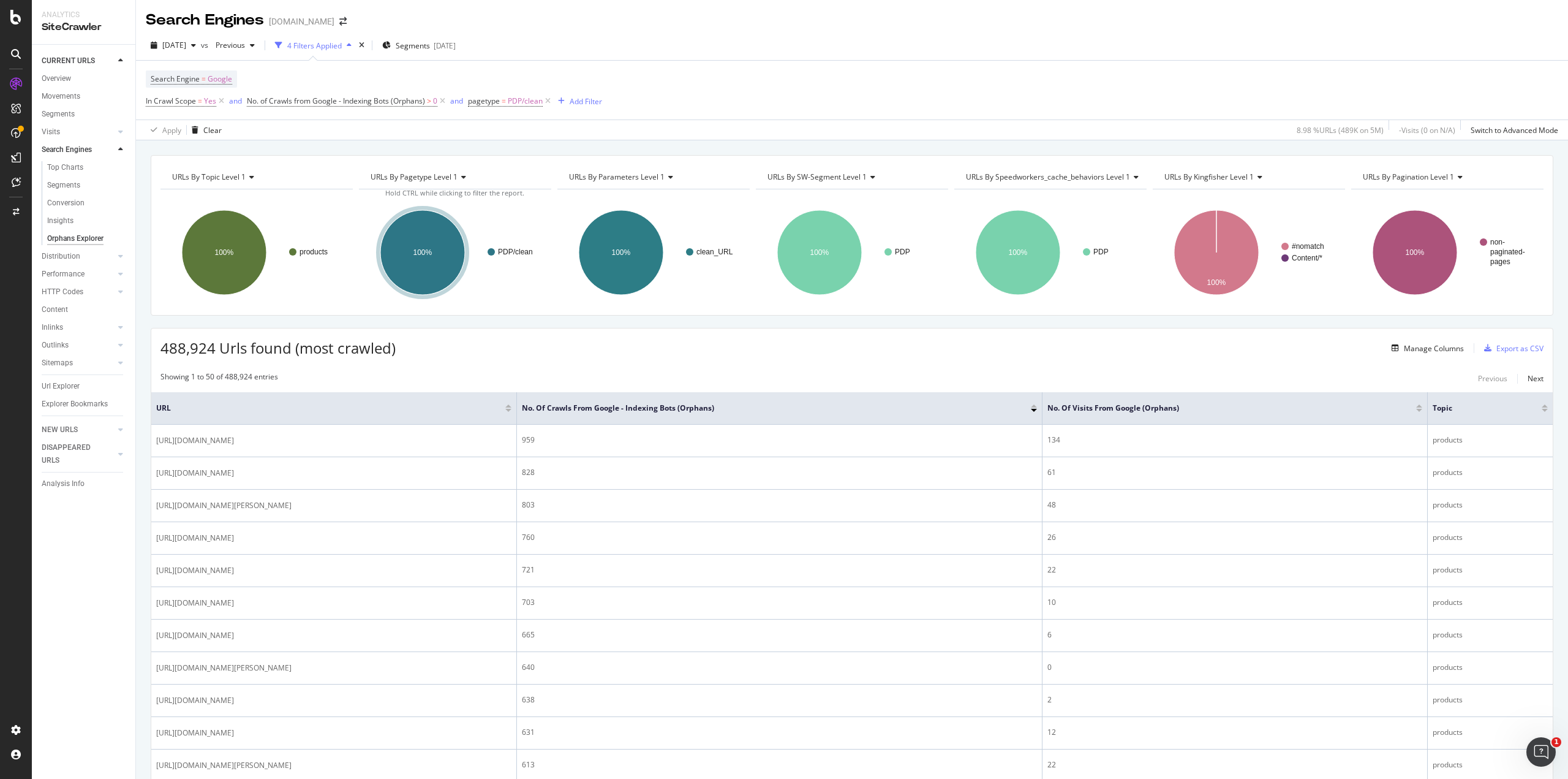
click at [899, 105] on div "Search Engine = Google In Crawl Scope = Yes and No. of Crawls from Google - Ind…" at bounding box center [852, 89] width 1413 height 59
click at [787, 342] on div "488,924 Urls found (most crawled) Manage Columns Export as CSV" at bounding box center [852, 343] width 1401 height 30
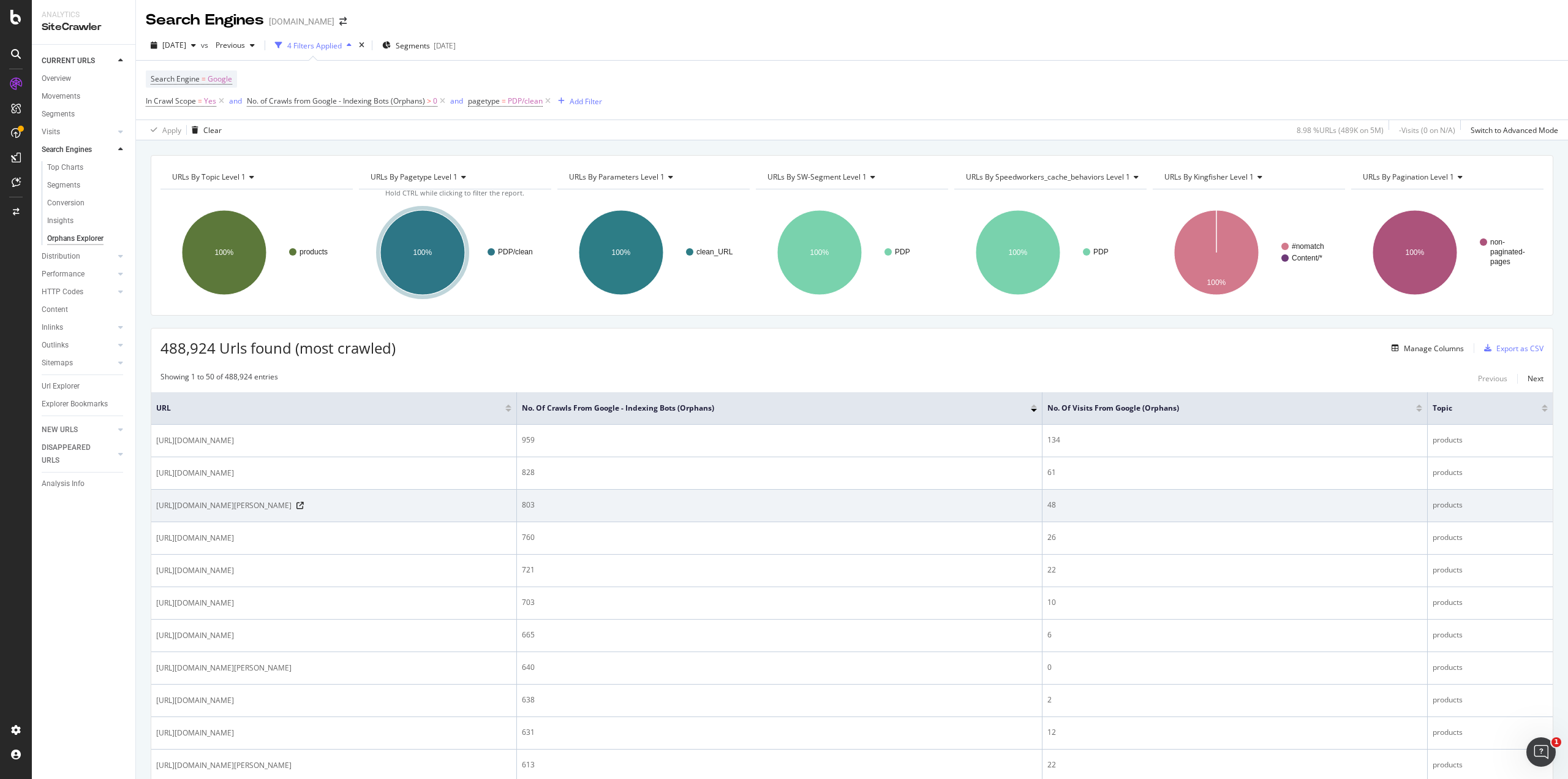
click at [291, 505] on span "[URL][DOMAIN_NAME][PERSON_NAME]" at bounding box center [224, 505] width 135 height 12
click at [291, 505] on span "[URL][DOMAIN_NAME][PERSON_NAME]" at bounding box center [224, 505] width 135 height 12
click at [291, 505] on span "[URL][DOMAIN_NAME][PERSON_NAME]" at bounding box center [224, 505] width 135 height 12
copy div "[URL][DOMAIN_NAME][PERSON_NAME]"
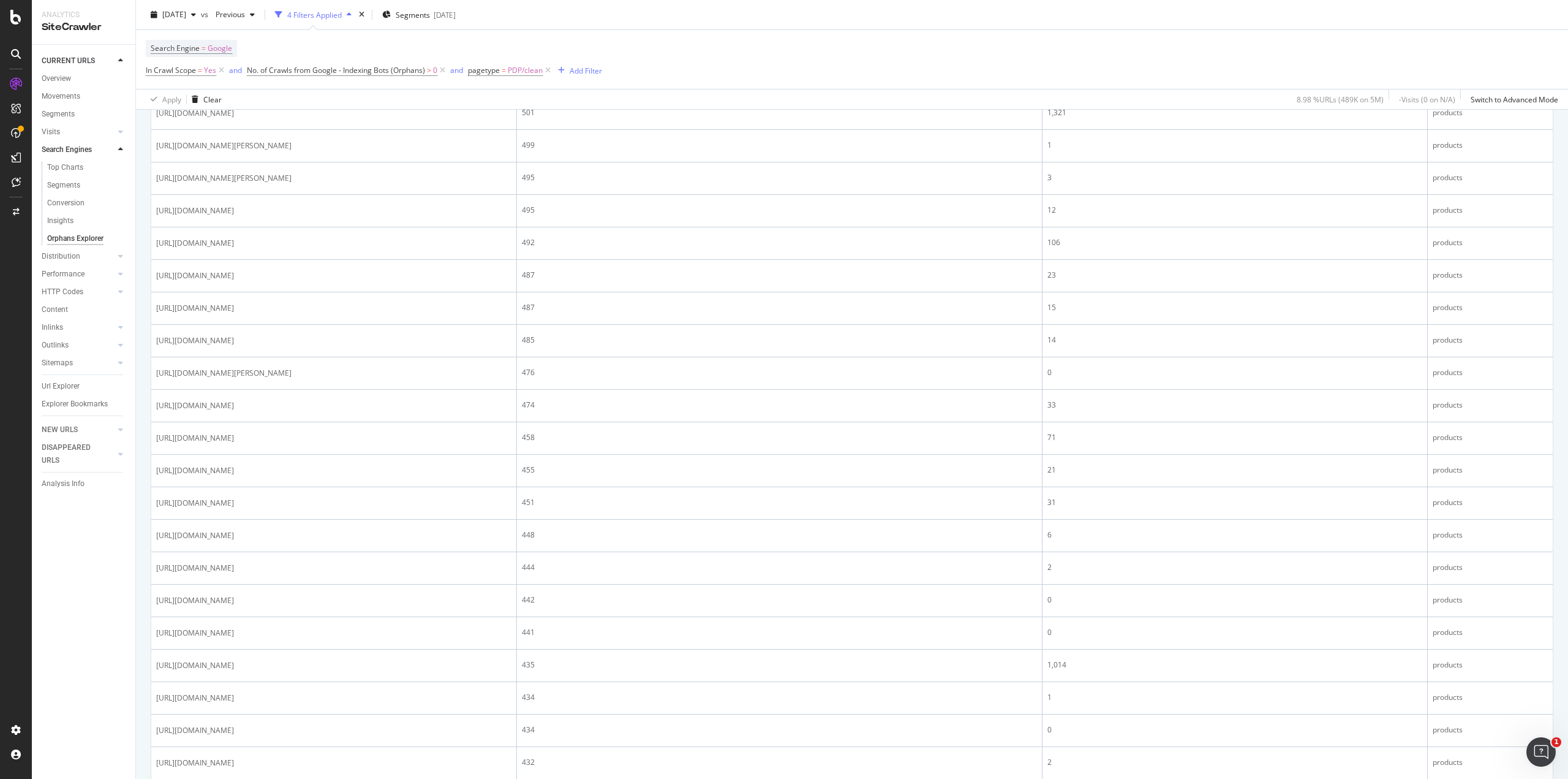
scroll to position [1426, 0]
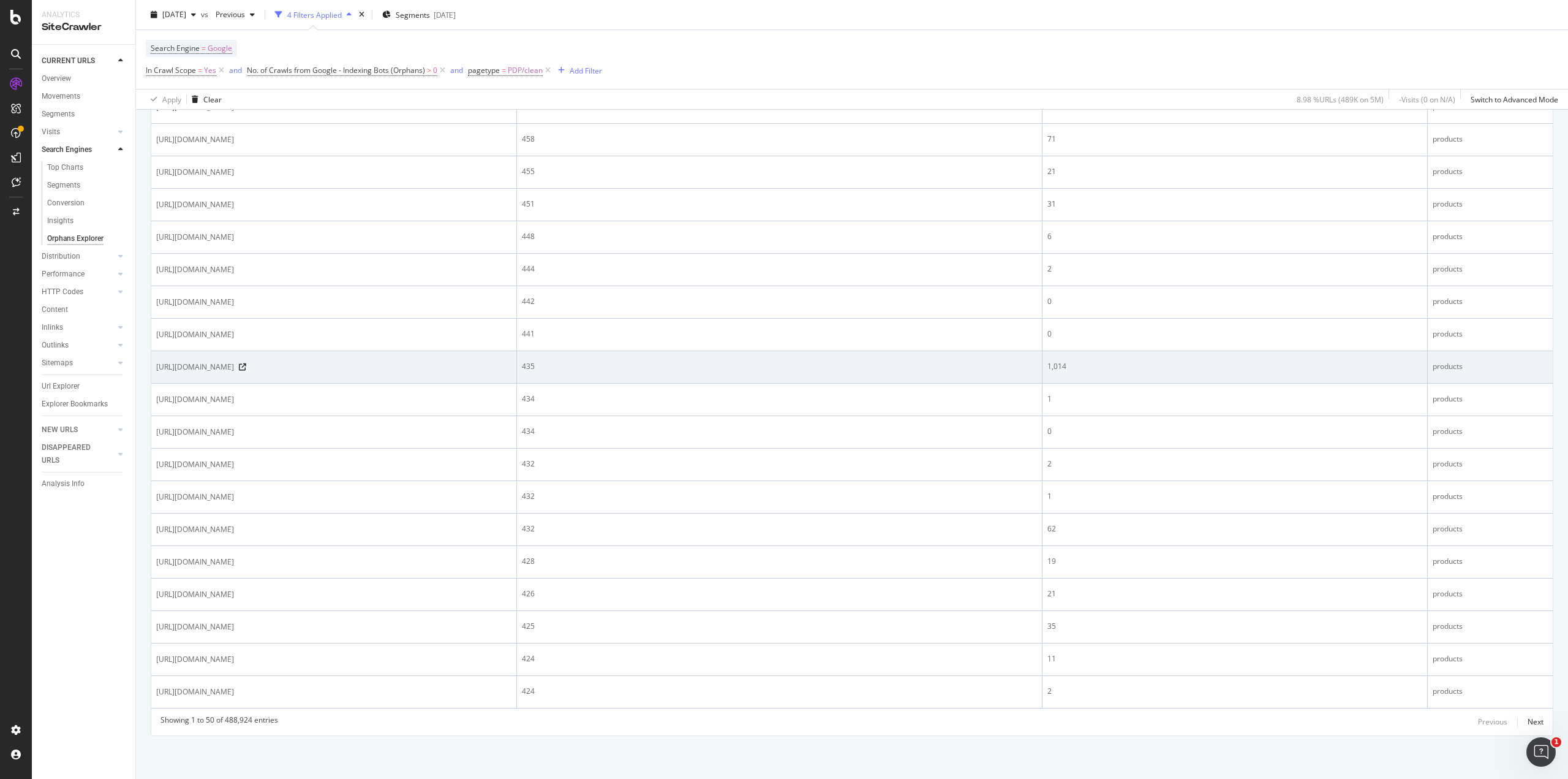
click at [234, 361] on span "[URL][DOMAIN_NAME]" at bounding box center [195, 367] width 78 height 12
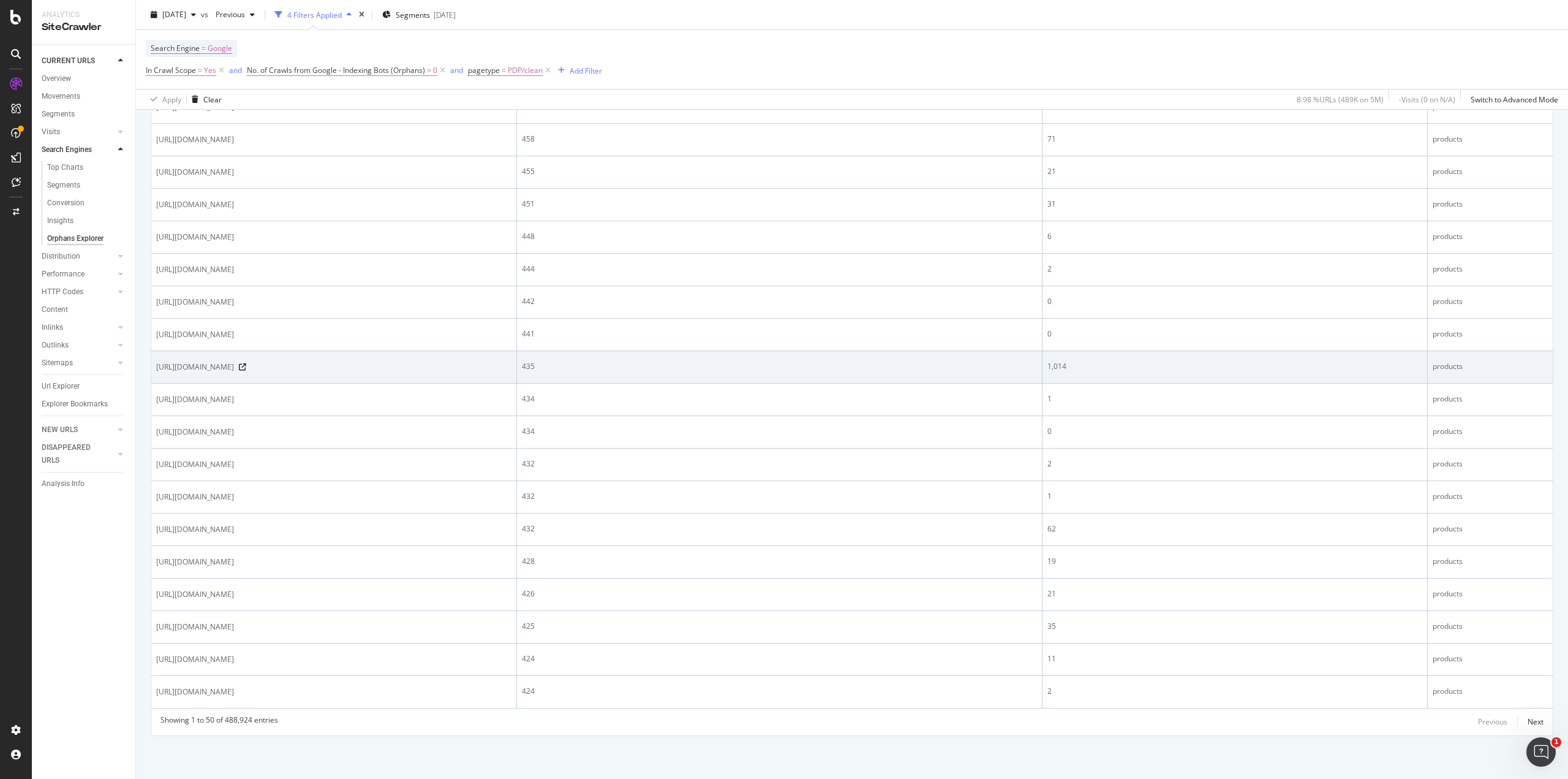
click at [234, 361] on span "[URL][DOMAIN_NAME]" at bounding box center [195, 367] width 78 height 12
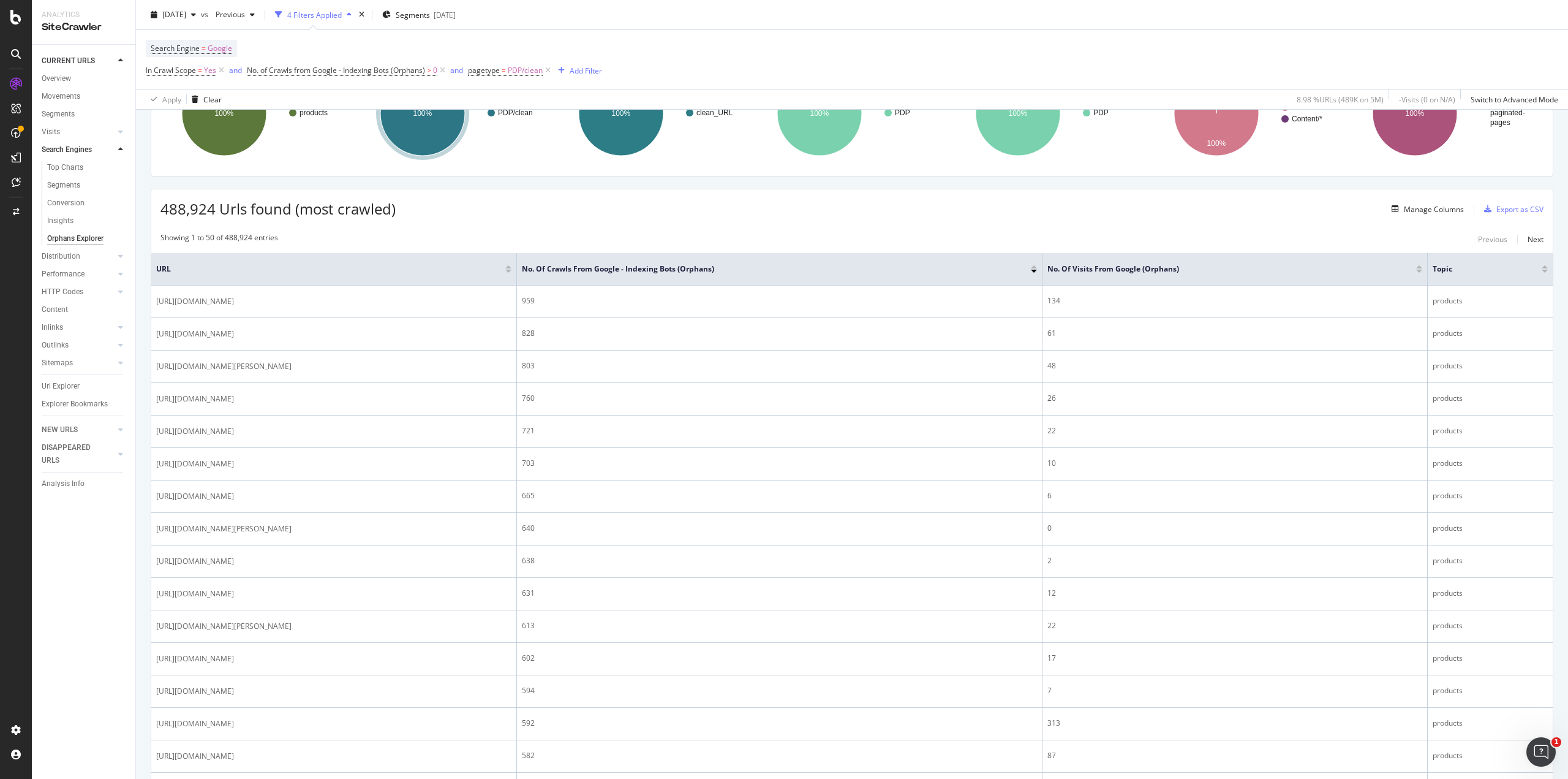
scroll to position [0, 0]
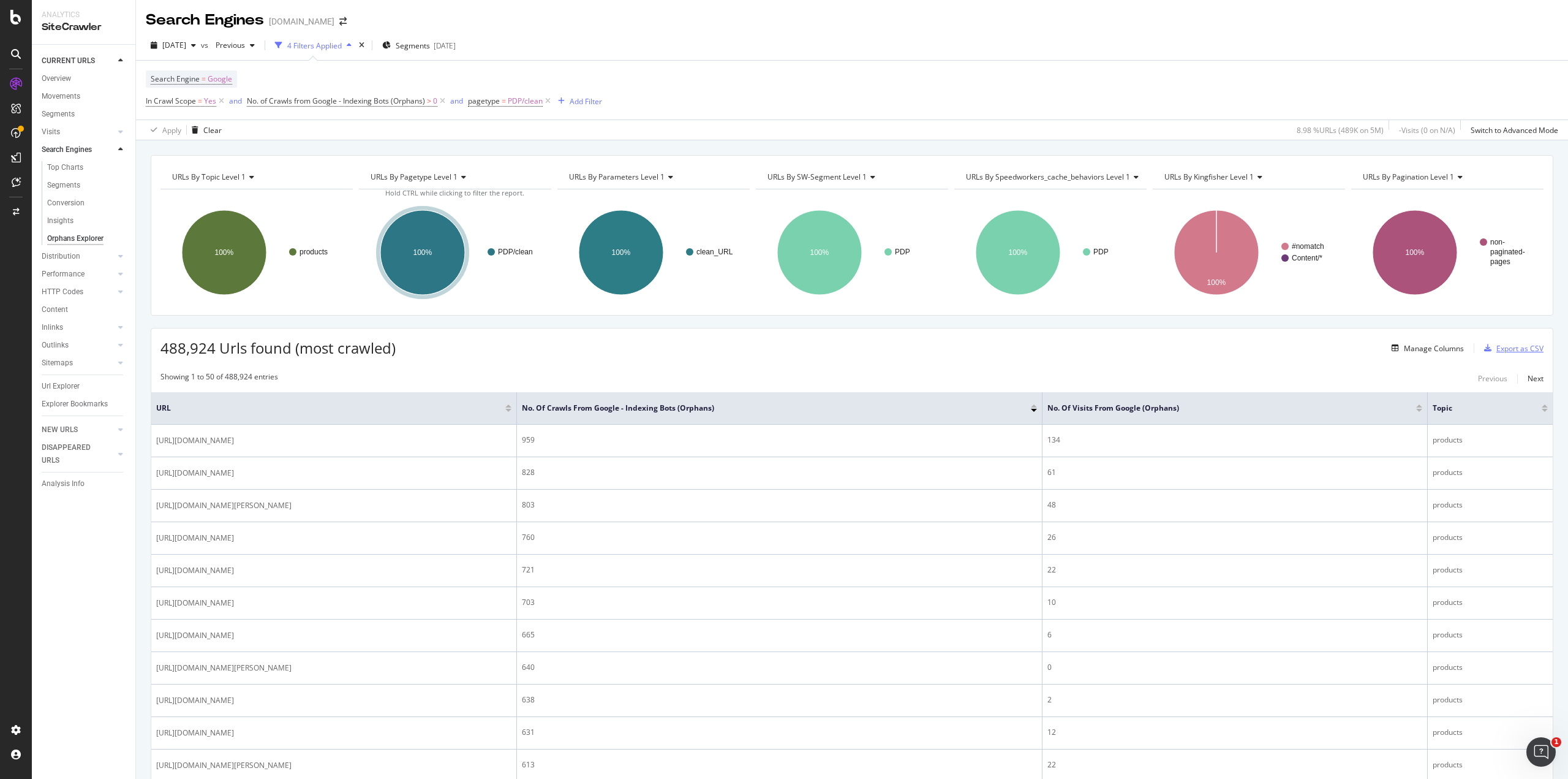
click at [1496, 350] on div "Export as CSV" at bounding box center [1520, 348] width 47 height 10
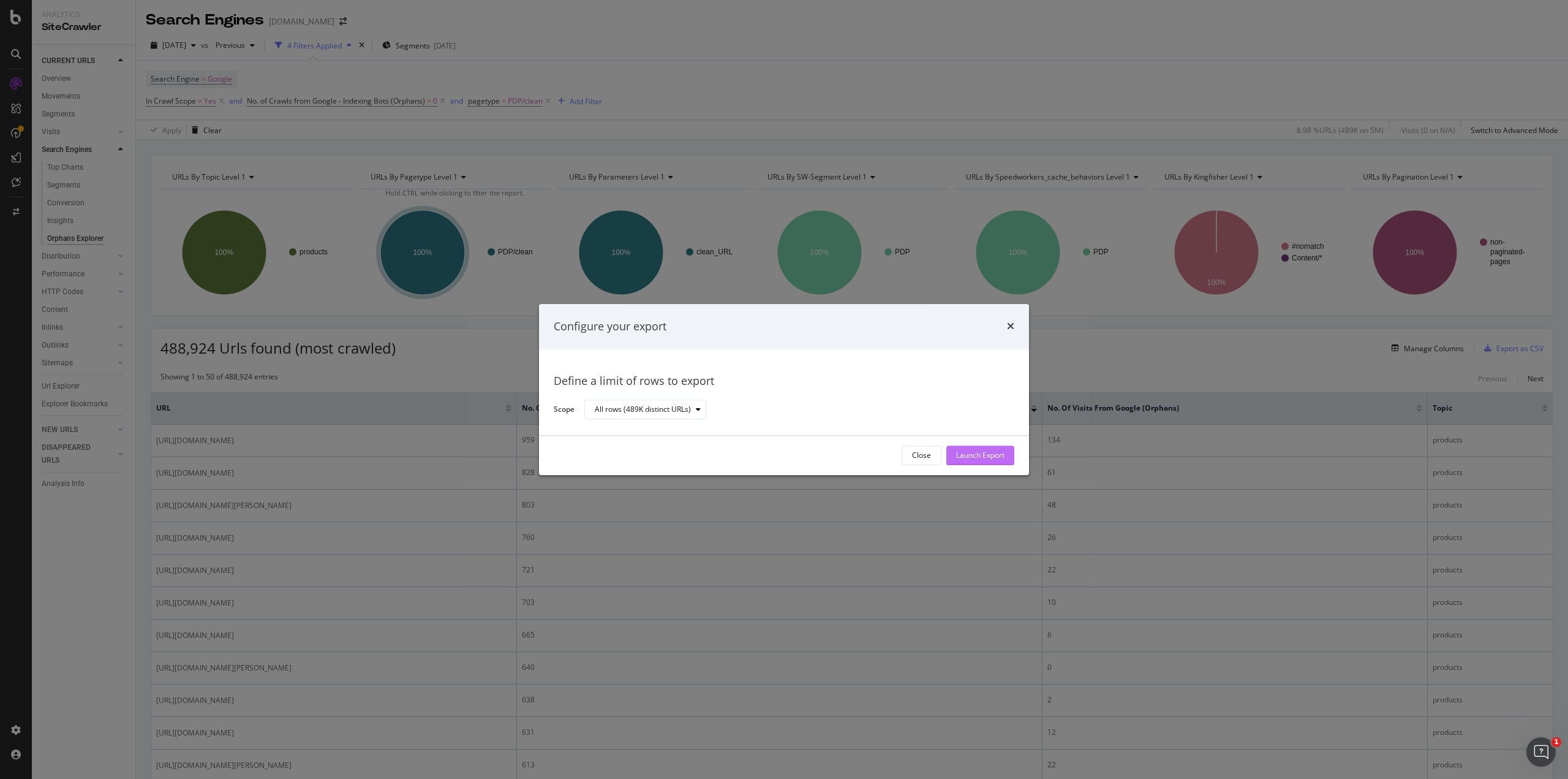
click at [964, 458] on div "Launch Export" at bounding box center [981, 455] width 48 height 10
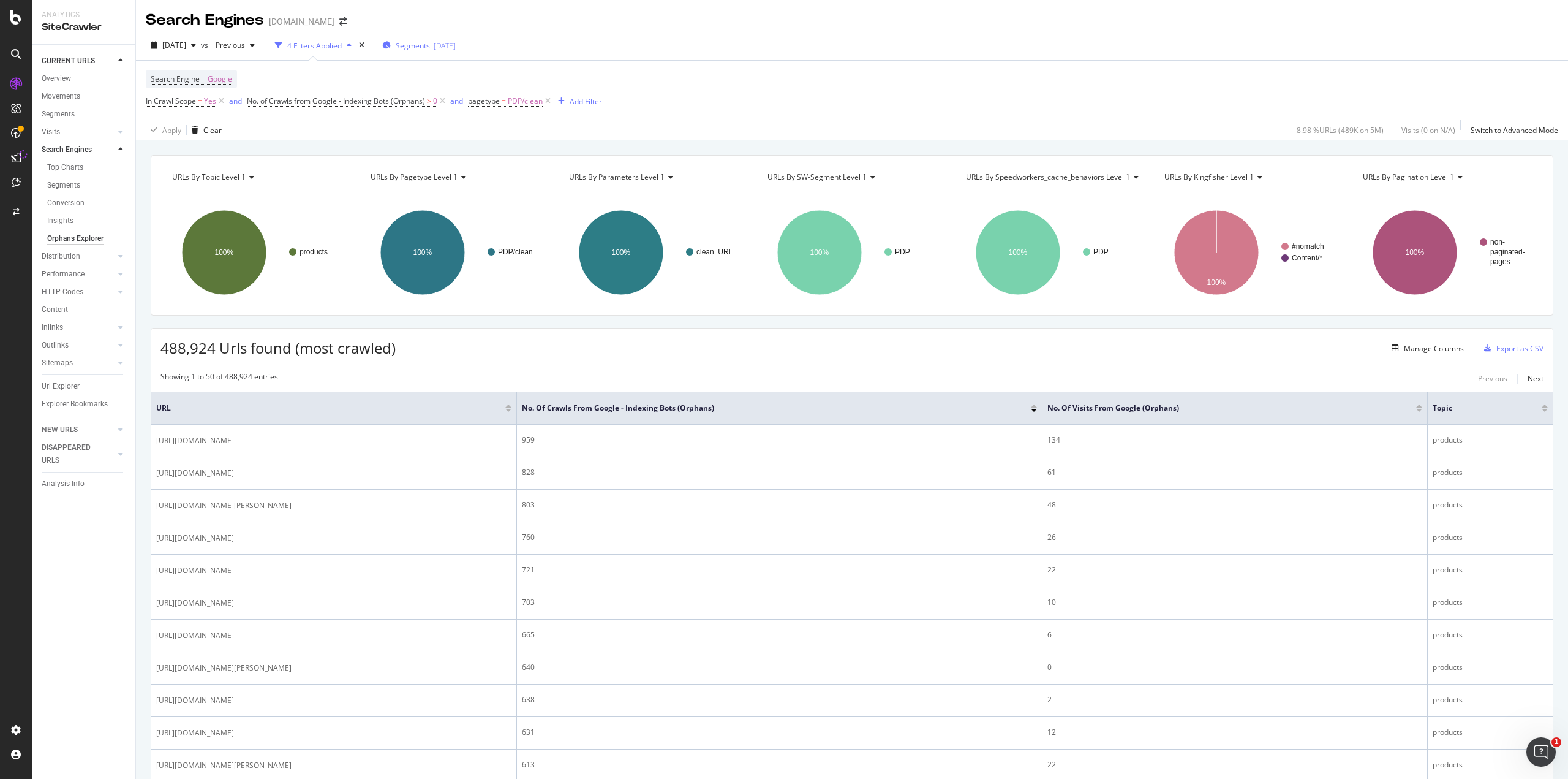
click at [456, 44] on div "[DATE]" at bounding box center [444, 45] width 22 height 10
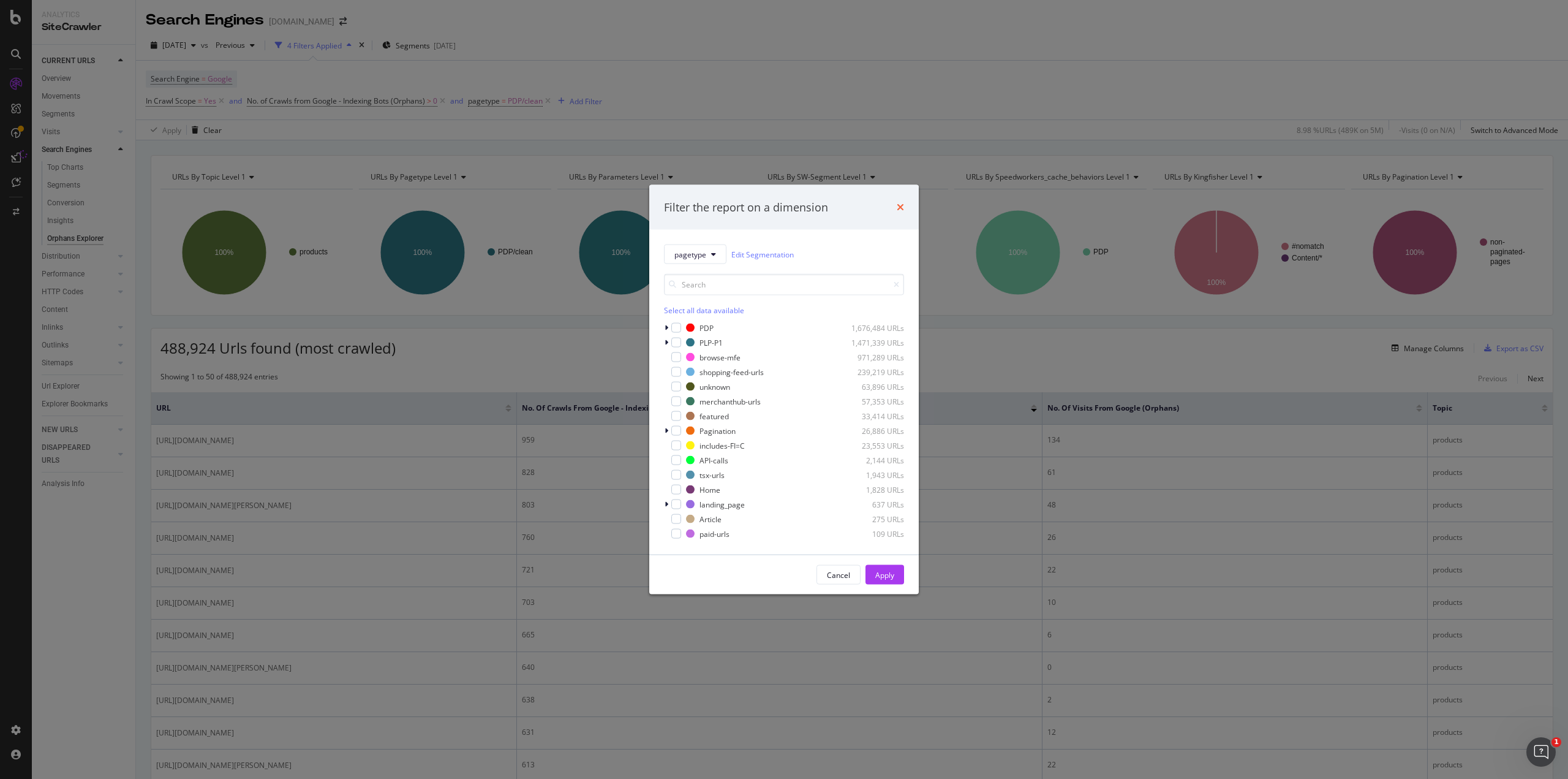
click at [898, 208] on icon "times" at bounding box center [900, 207] width 7 height 10
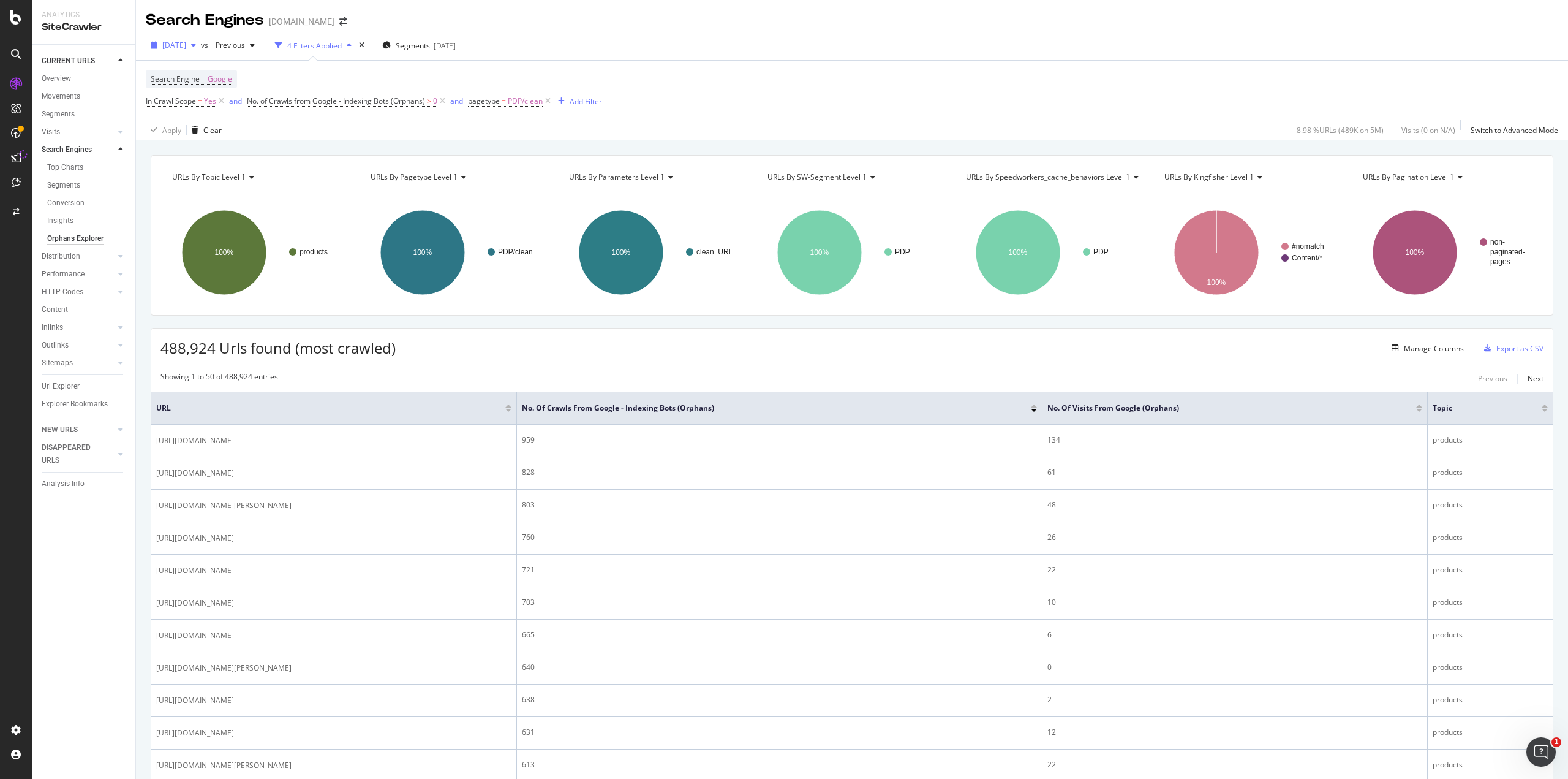
click at [186, 45] on span "[DATE]" at bounding box center [175, 44] width 24 height 10
click at [245, 49] on span "Previous" at bounding box center [228, 44] width 35 height 10
click at [638, 40] on div "[DATE] vs Previous 4 Filters Applied Segments [DATE]" at bounding box center [852, 47] width 1432 height 24
click at [563, 103] on icon "button" at bounding box center [562, 101] width 6 height 7
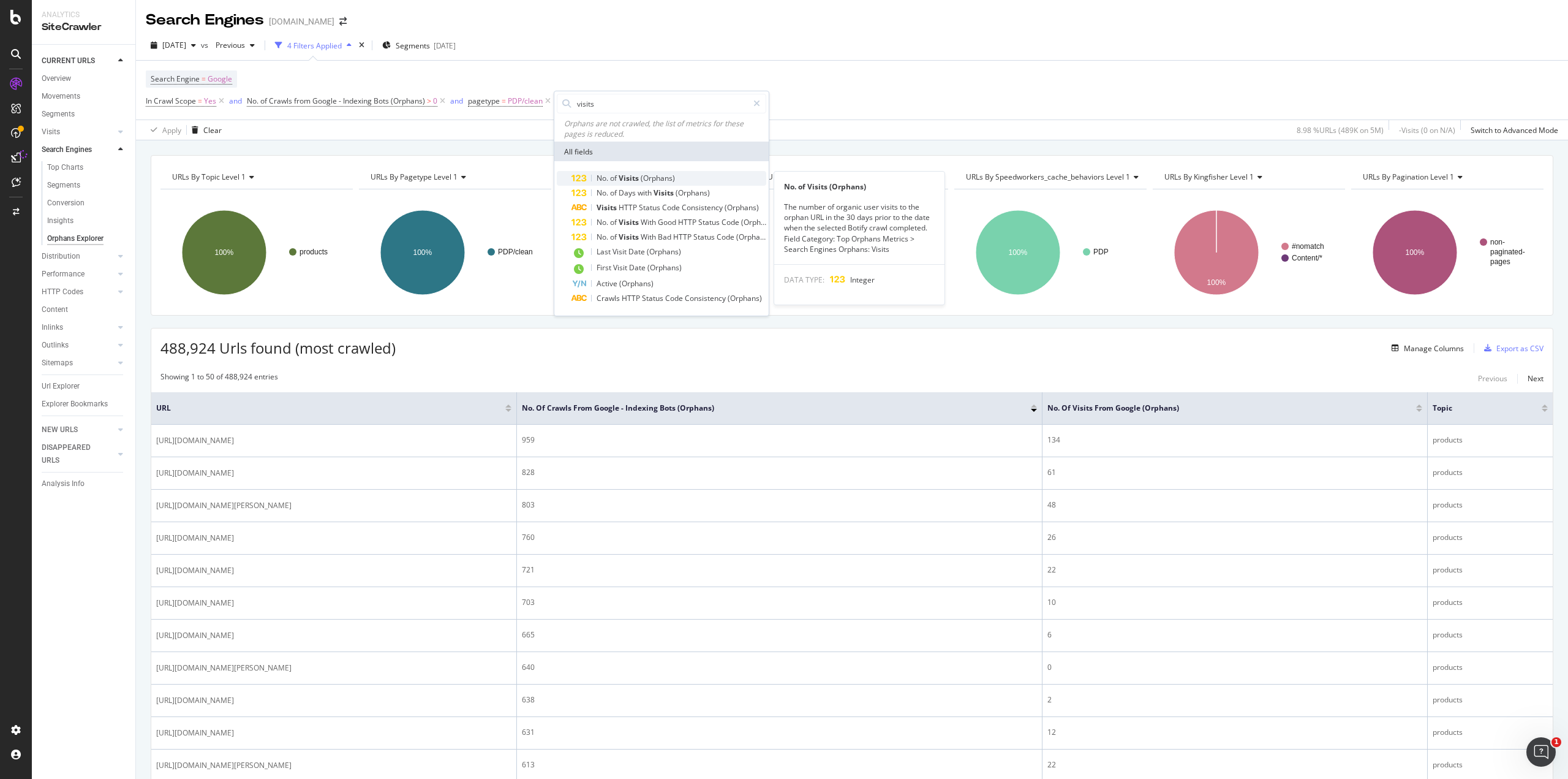
type input "visits"
click at [689, 177] on div "No. of Visits (Orphans)" at bounding box center [669, 178] width 195 height 14
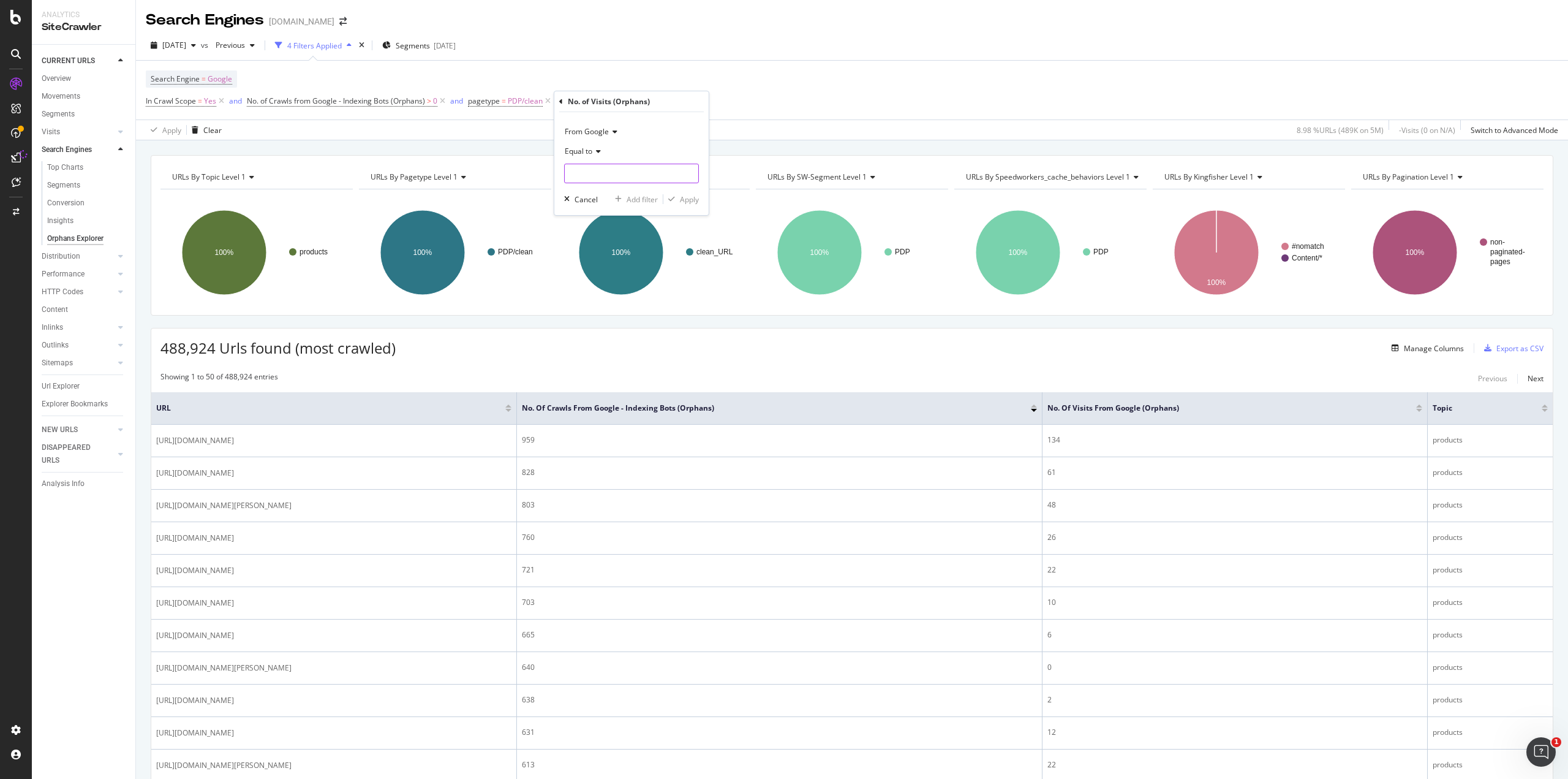
click at [669, 178] on input "number" at bounding box center [632, 173] width 135 height 19
click at [585, 141] on div "From Google" at bounding box center [632, 132] width 135 height 19
click at [585, 146] on div "From Google From Bing From OpenAI From Other AI Bots" at bounding box center [632, 180] width 138 height 80
click at [665, 126] on div "From Google" at bounding box center [632, 132] width 135 height 19
click at [599, 131] on span "From Google" at bounding box center [586, 131] width 44 height 10
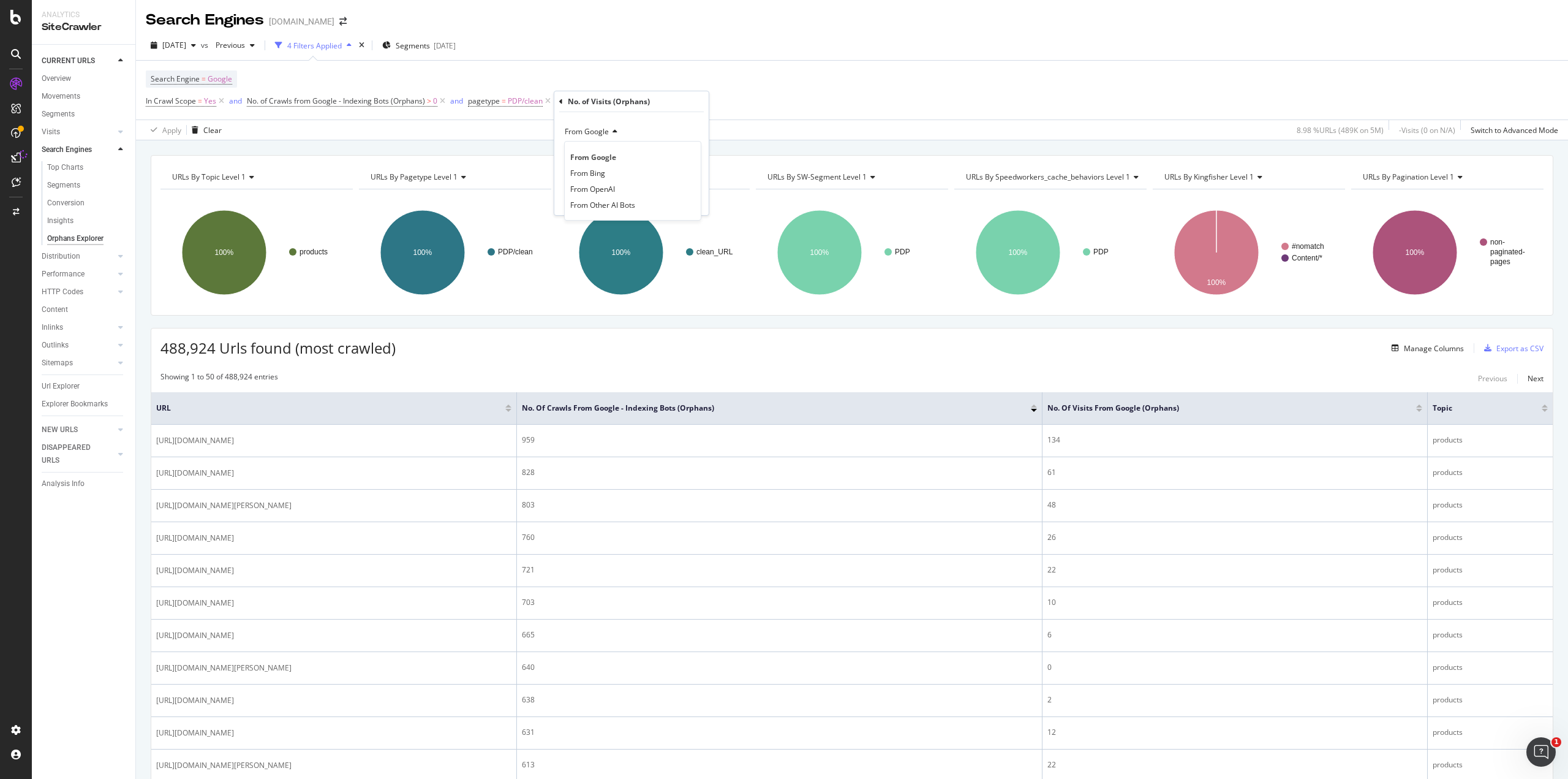
click at [663, 128] on div "From Google" at bounding box center [632, 132] width 135 height 19
click at [583, 150] on span "Equal to" at bounding box center [578, 150] width 27 height 10
click at [630, 241] on div "Greater than" at bounding box center [632, 241] width 131 height 16
click at [610, 170] on input "number" at bounding box center [632, 173] width 135 height 19
type input "0"
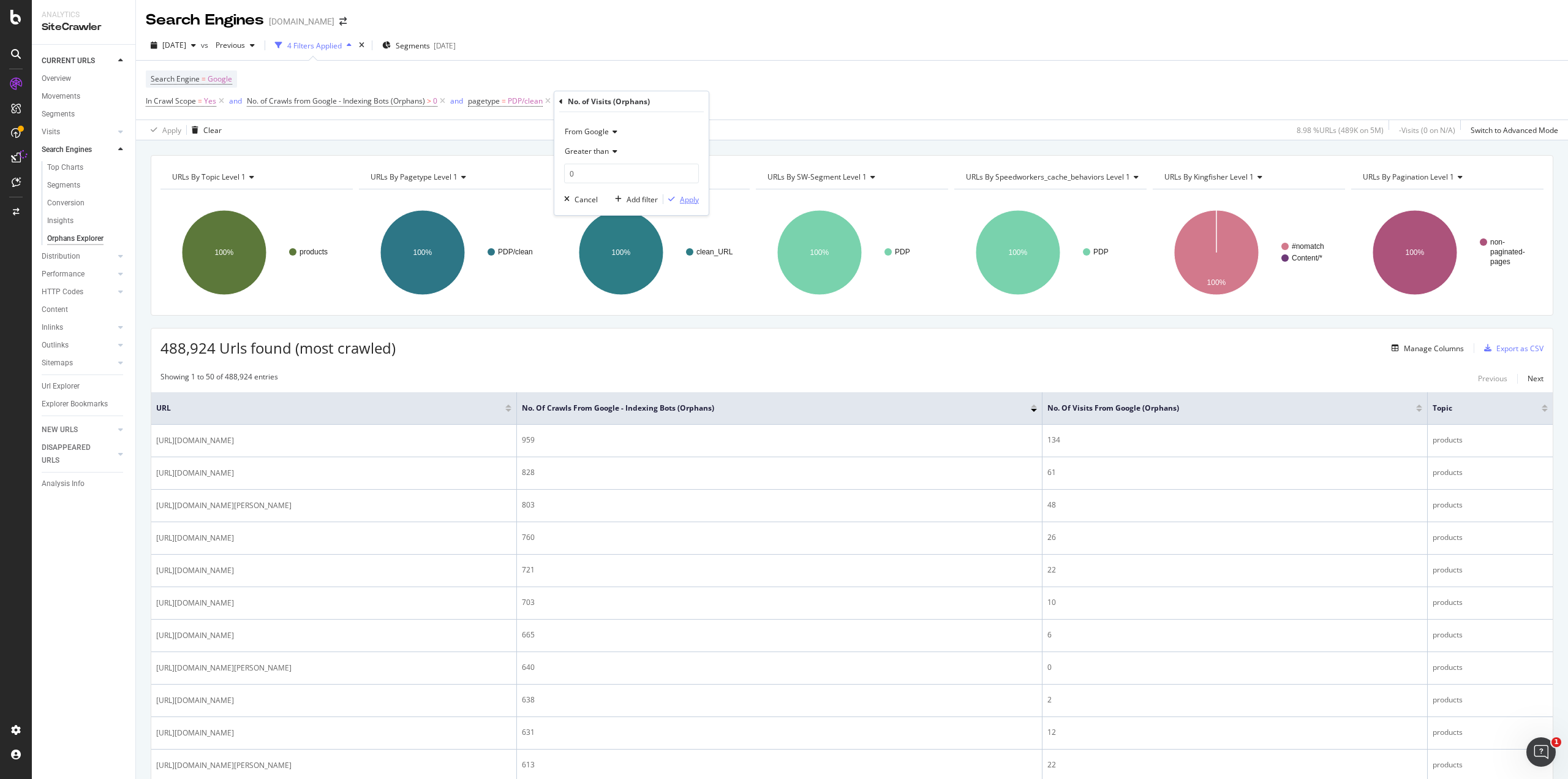
click at [690, 197] on div "Apply" at bounding box center [689, 199] width 19 height 10
click at [648, 99] on span "No. of Visits from Google (Orphans)" at bounding box center [634, 101] width 121 height 10
click at [605, 168] on input "0" at bounding box center [652, 171] width 135 height 19
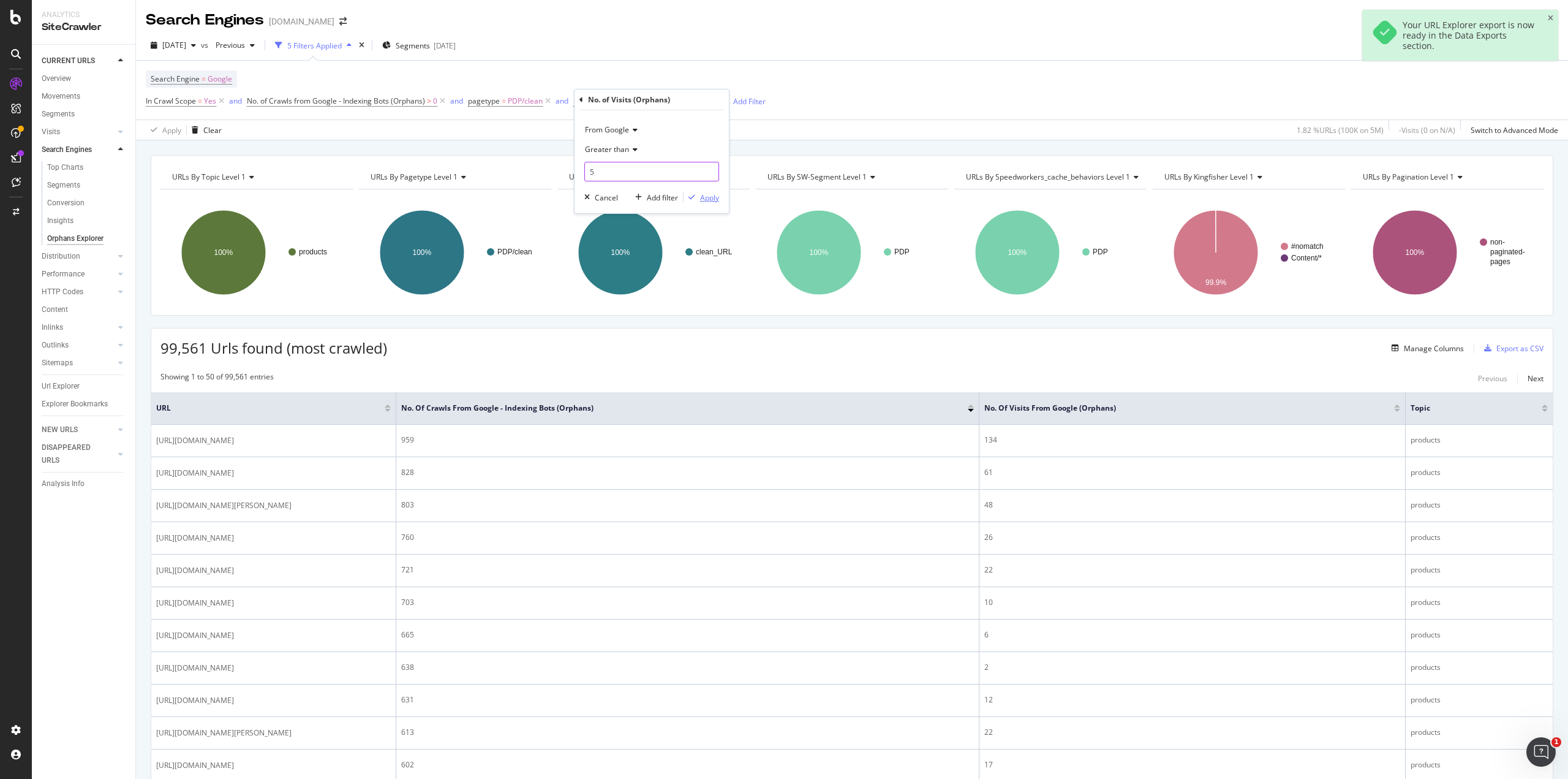
type input "5"
click at [706, 200] on div "Apply" at bounding box center [710, 197] width 19 height 10
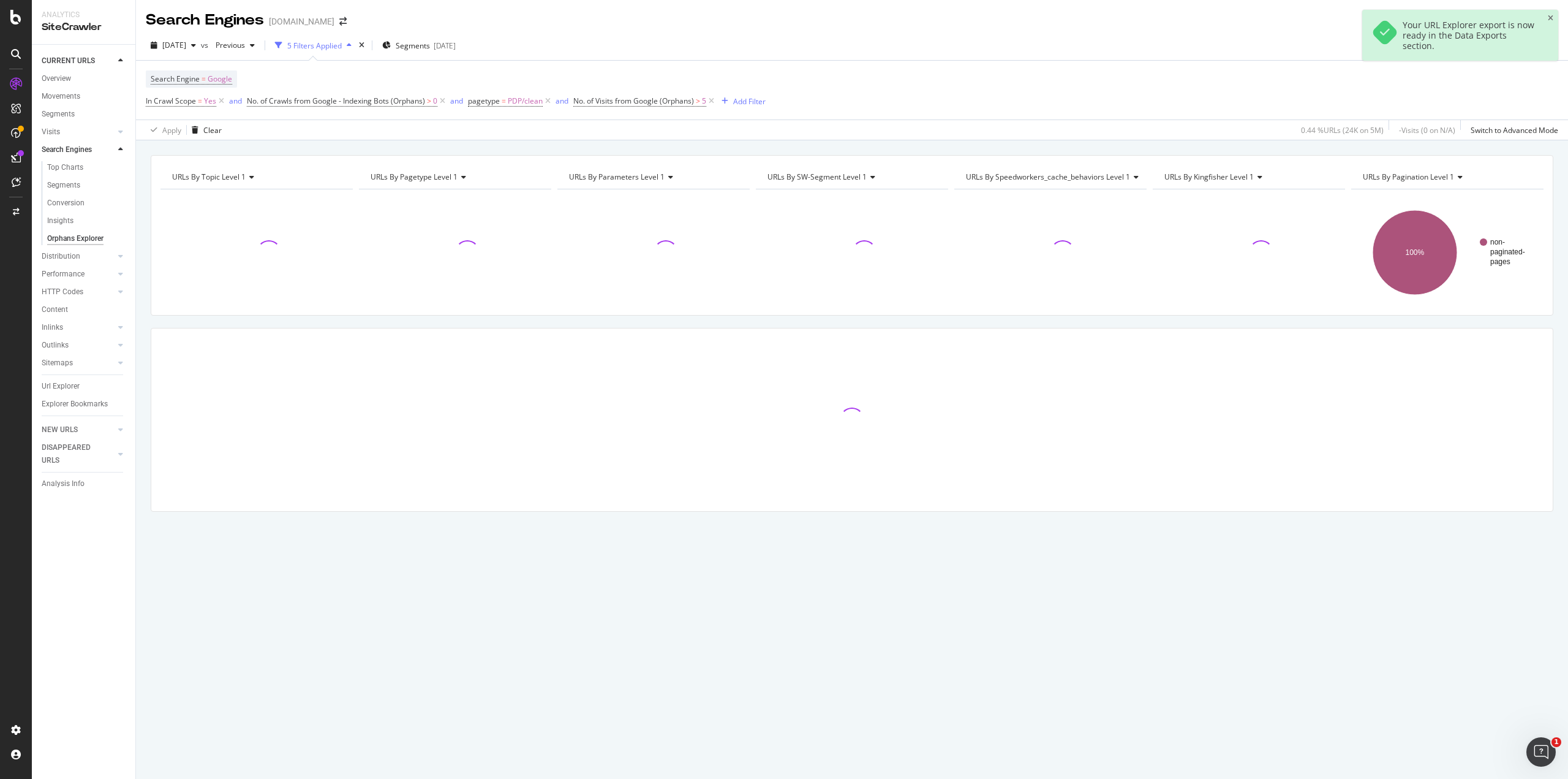
click at [945, 97] on div "Search Engine = Google In Crawl Scope = Yes and No. of Crawls from Google - Ind…" at bounding box center [852, 89] width 1413 height 59
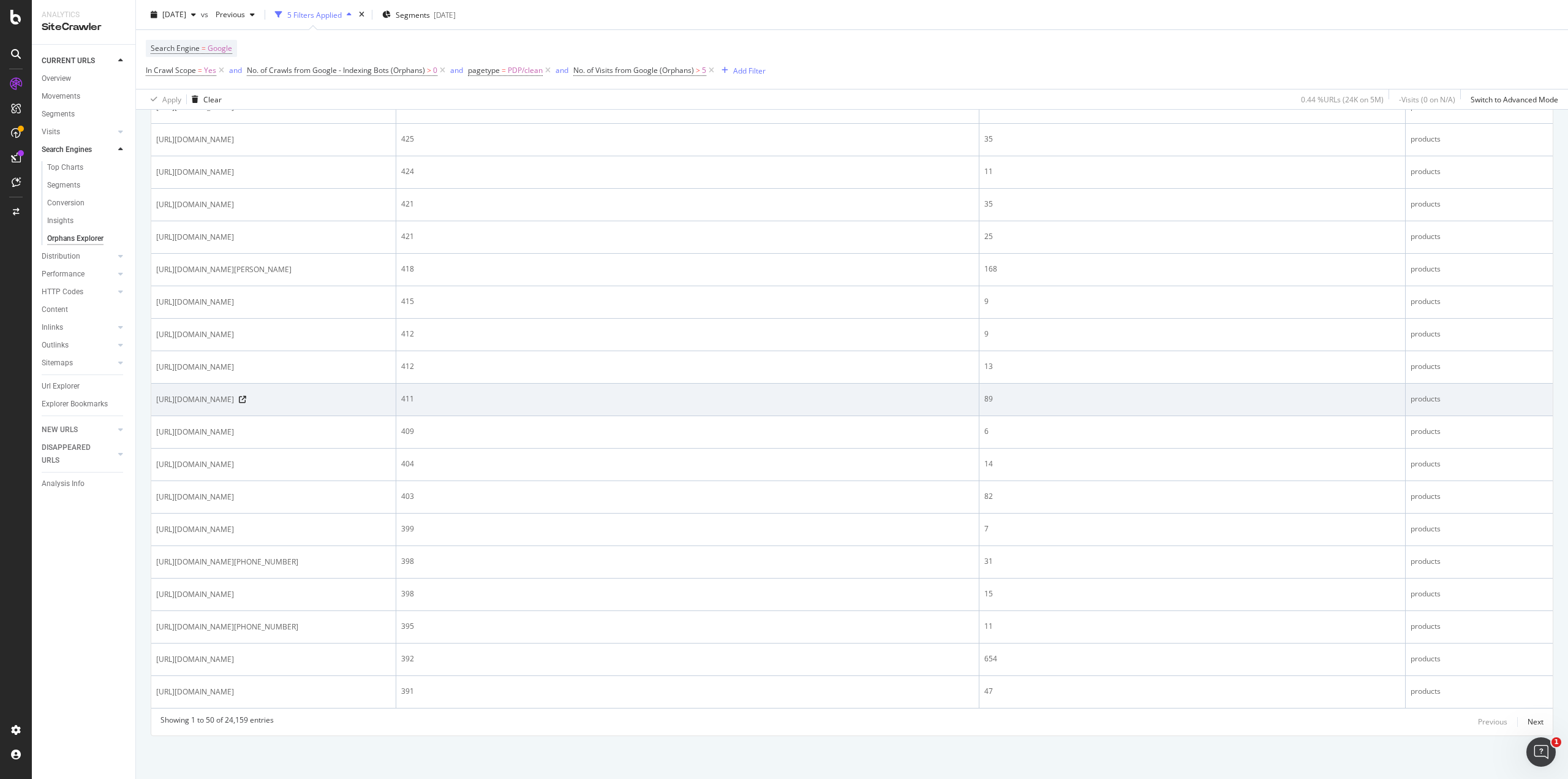
scroll to position [2272, 0]
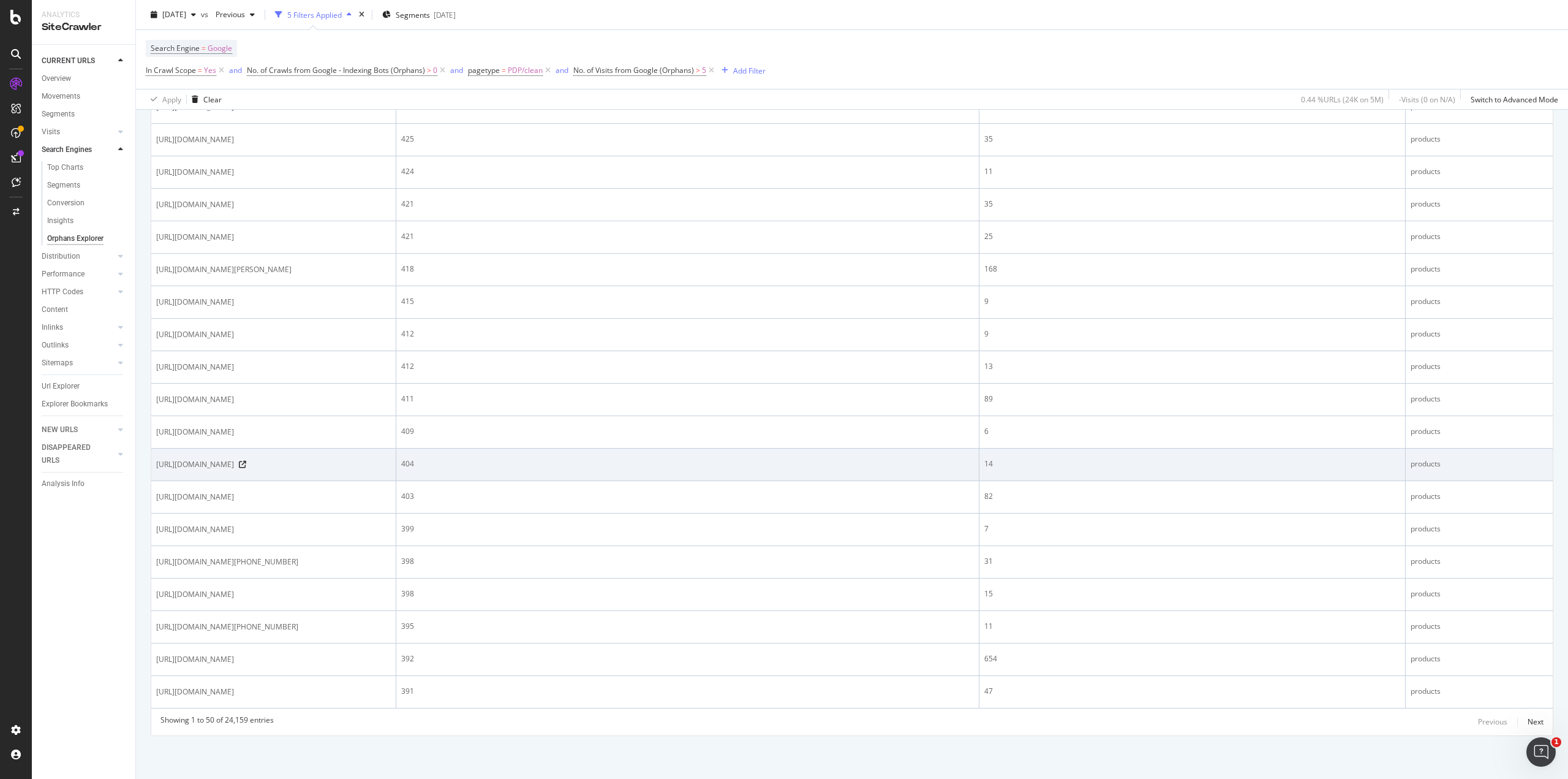
click at [234, 459] on span "[URL][DOMAIN_NAME]" at bounding box center [195, 464] width 78 height 12
copy div "[URL][DOMAIN_NAME]"
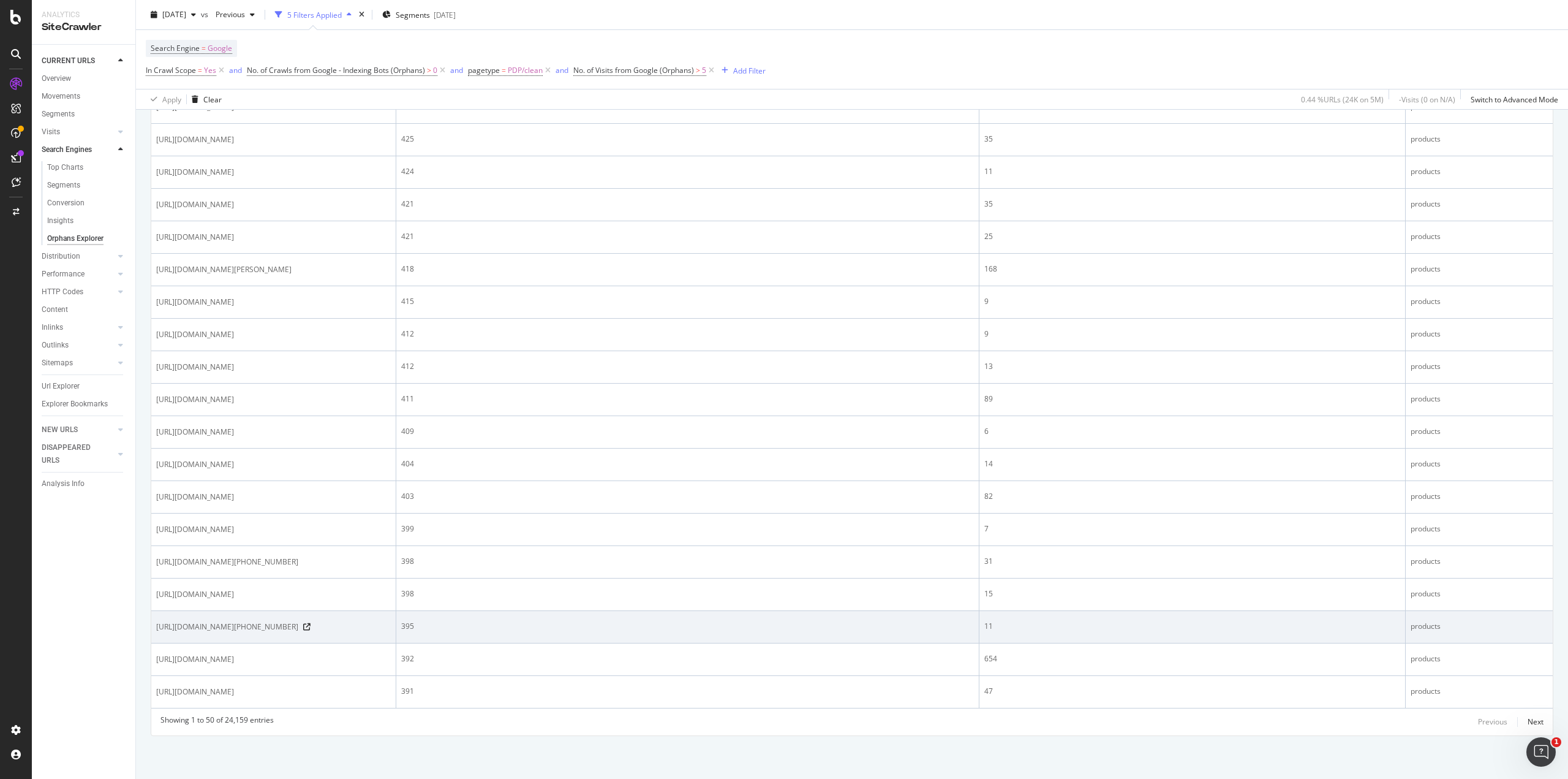
click at [285, 620] on span "[URL][DOMAIN_NAME][PHONE_NUMBER]" at bounding box center [227, 626] width 142 height 12
copy div "[URL][DOMAIN_NAME][PHONE_NUMBER]"
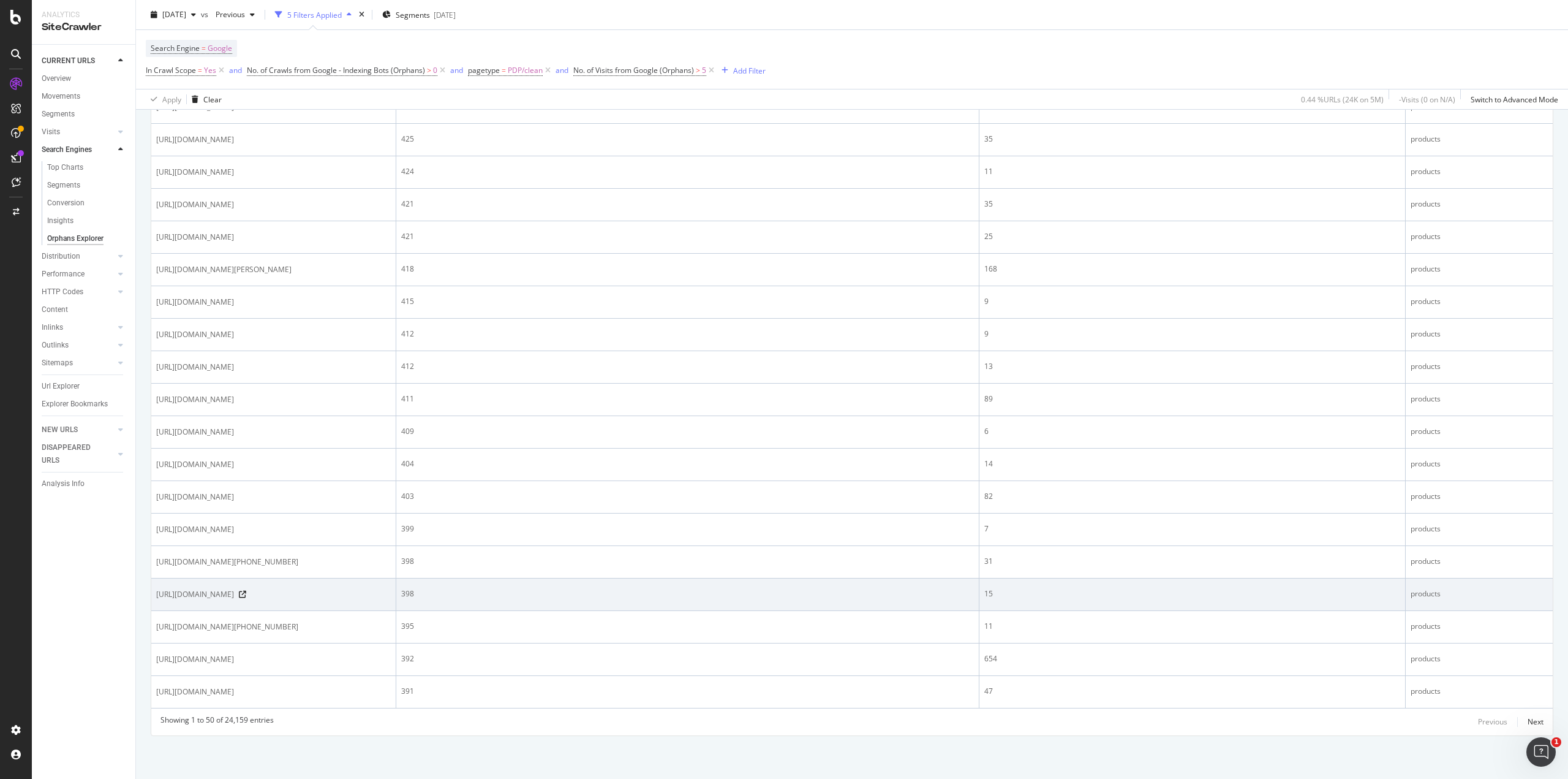
click at [234, 588] on span "[URL][DOMAIN_NAME]" at bounding box center [195, 594] width 78 height 12
copy div "[URL][DOMAIN_NAME]"
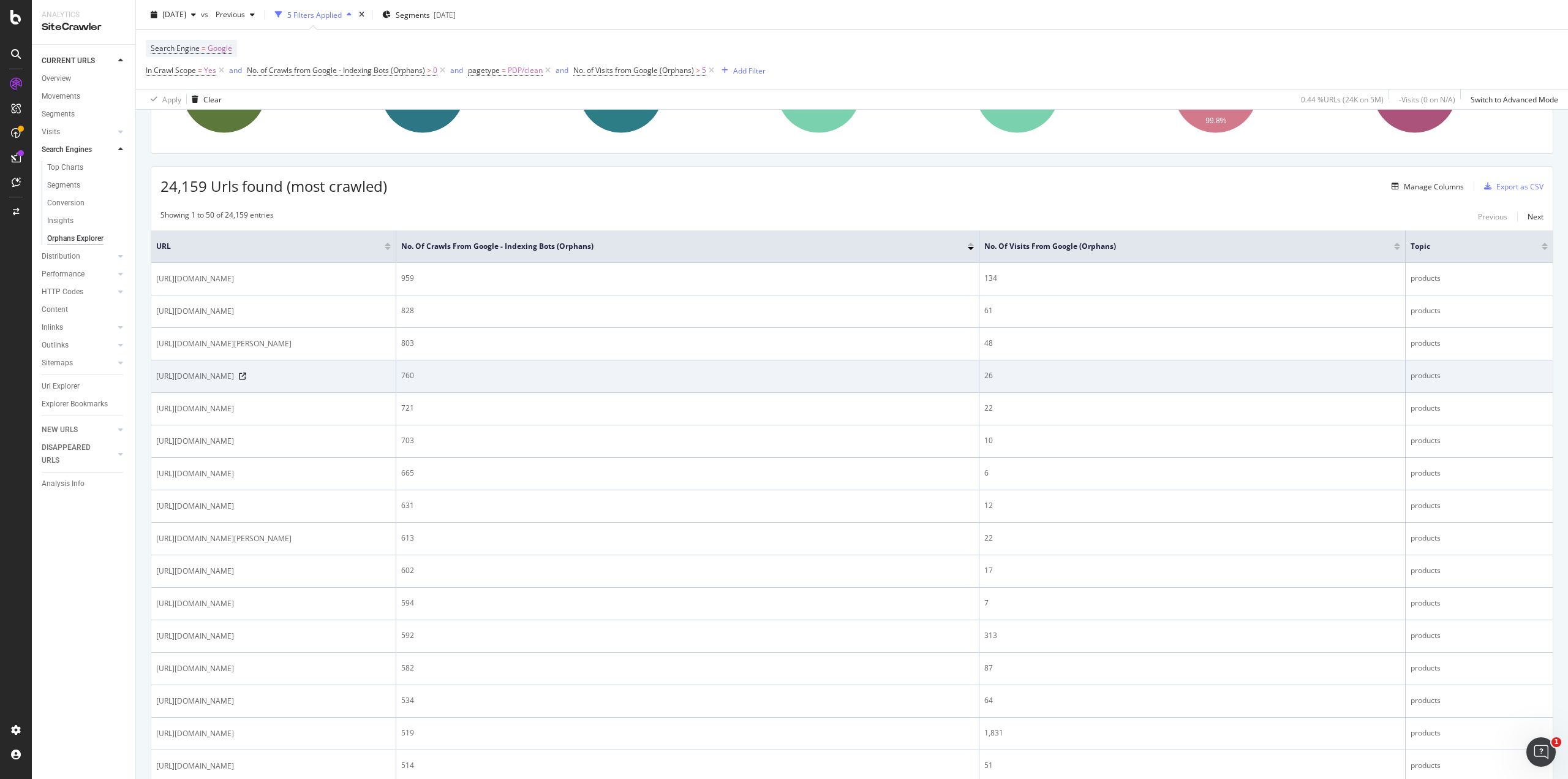
scroll to position [127, 0]
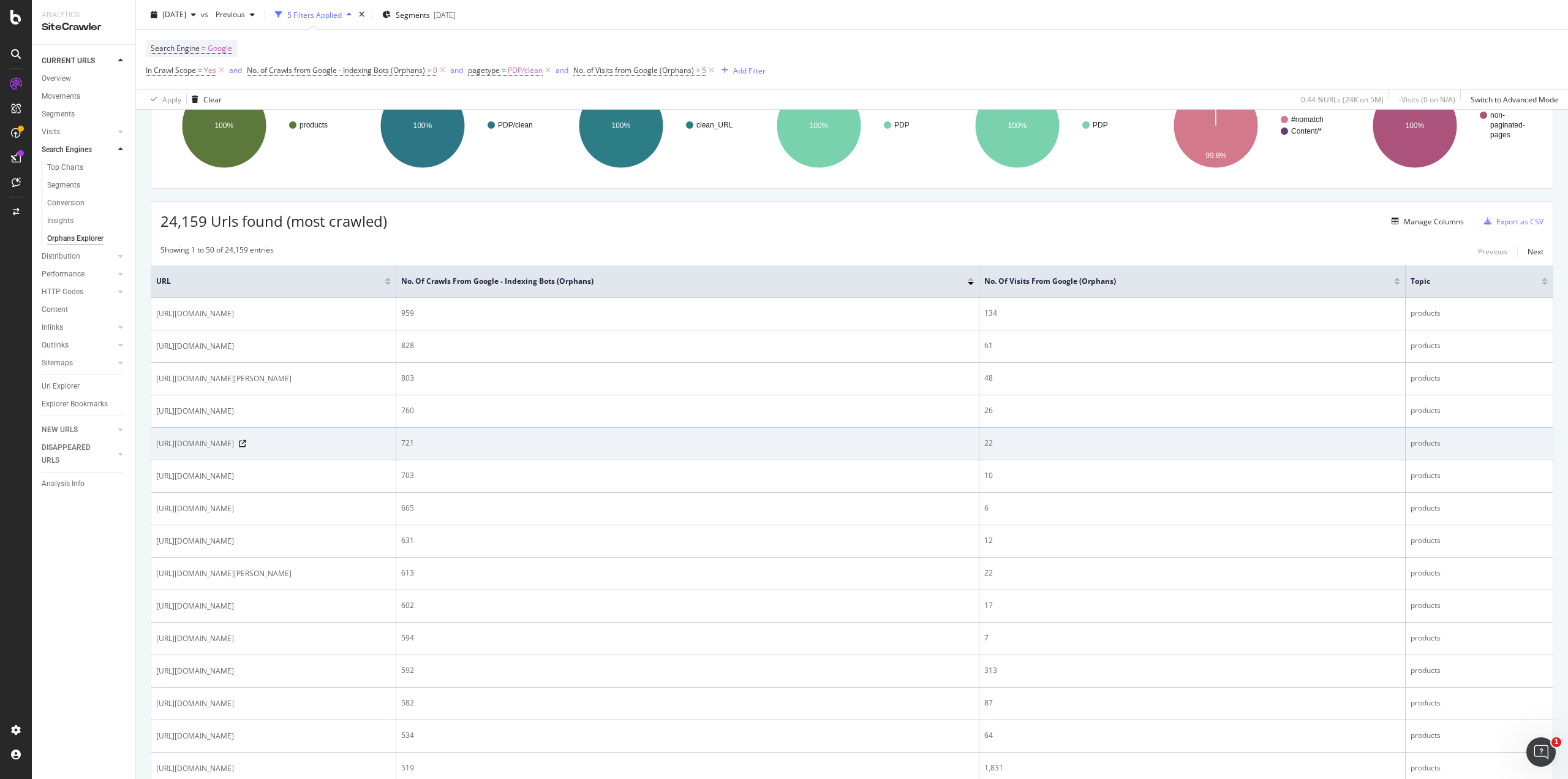
click at [234, 450] on span "[URL][DOMAIN_NAME]" at bounding box center [195, 443] width 78 height 12
copy div "[URL][DOMAIN_NAME]"
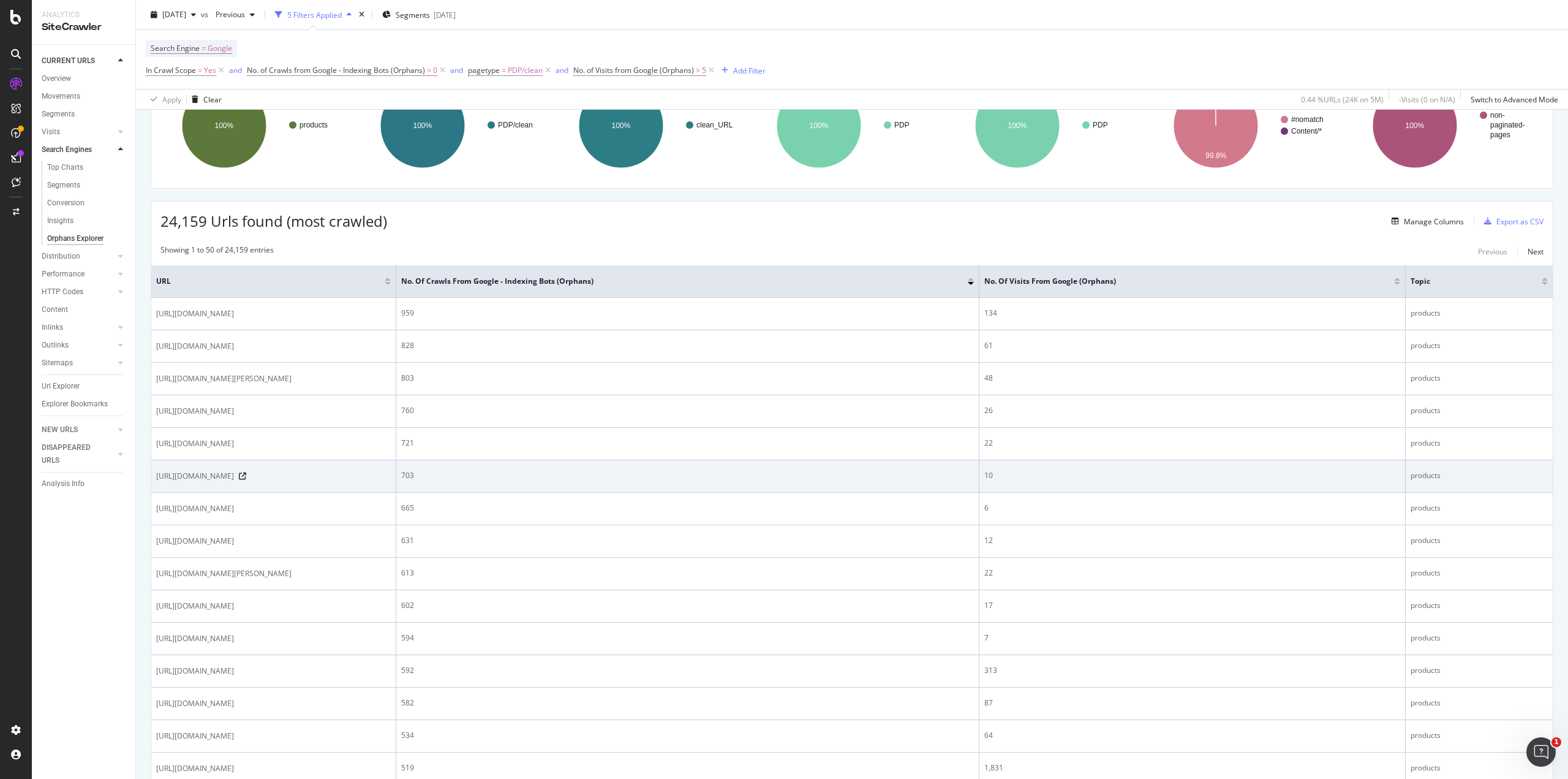
click at [209, 482] on span "[URL][DOMAIN_NAME]" at bounding box center [195, 476] width 78 height 12
copy div "[URL][DOMAIN_NAME]"
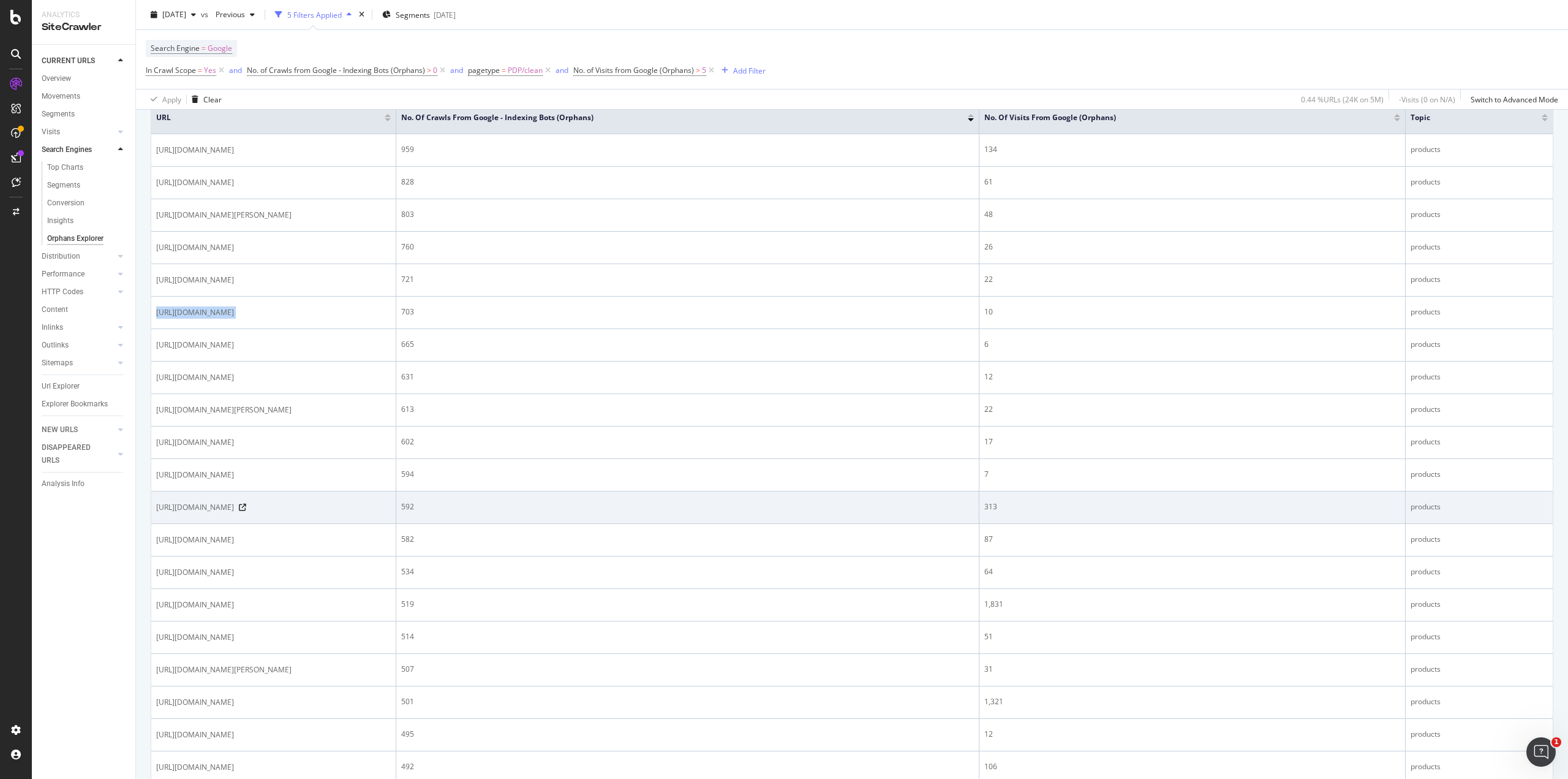
scroll to position [617, 0]
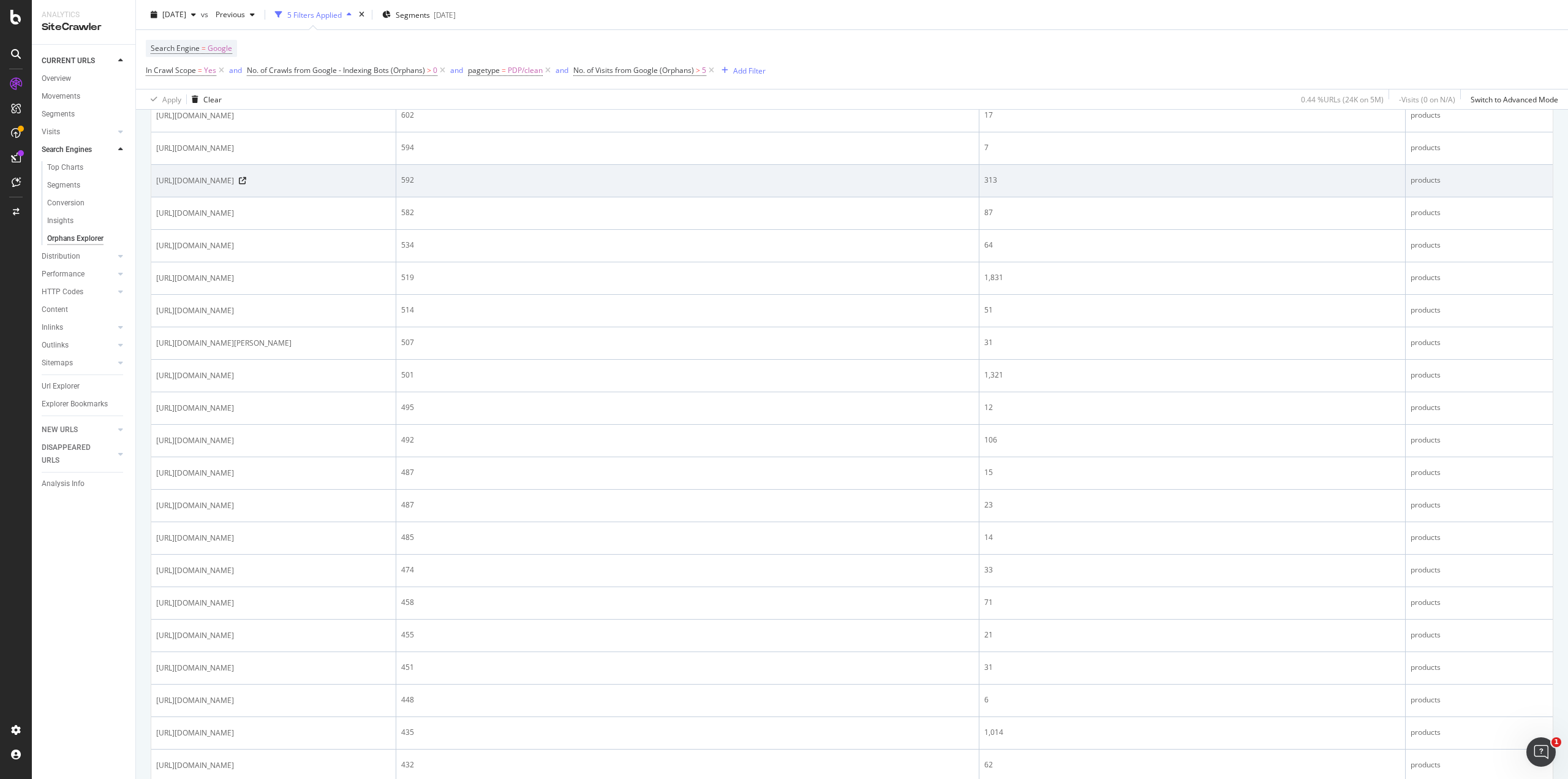
click at [234, 187] on span "[URL][DOMAIN_NAME]" at bounding box center [195, 180] width 78 height 12
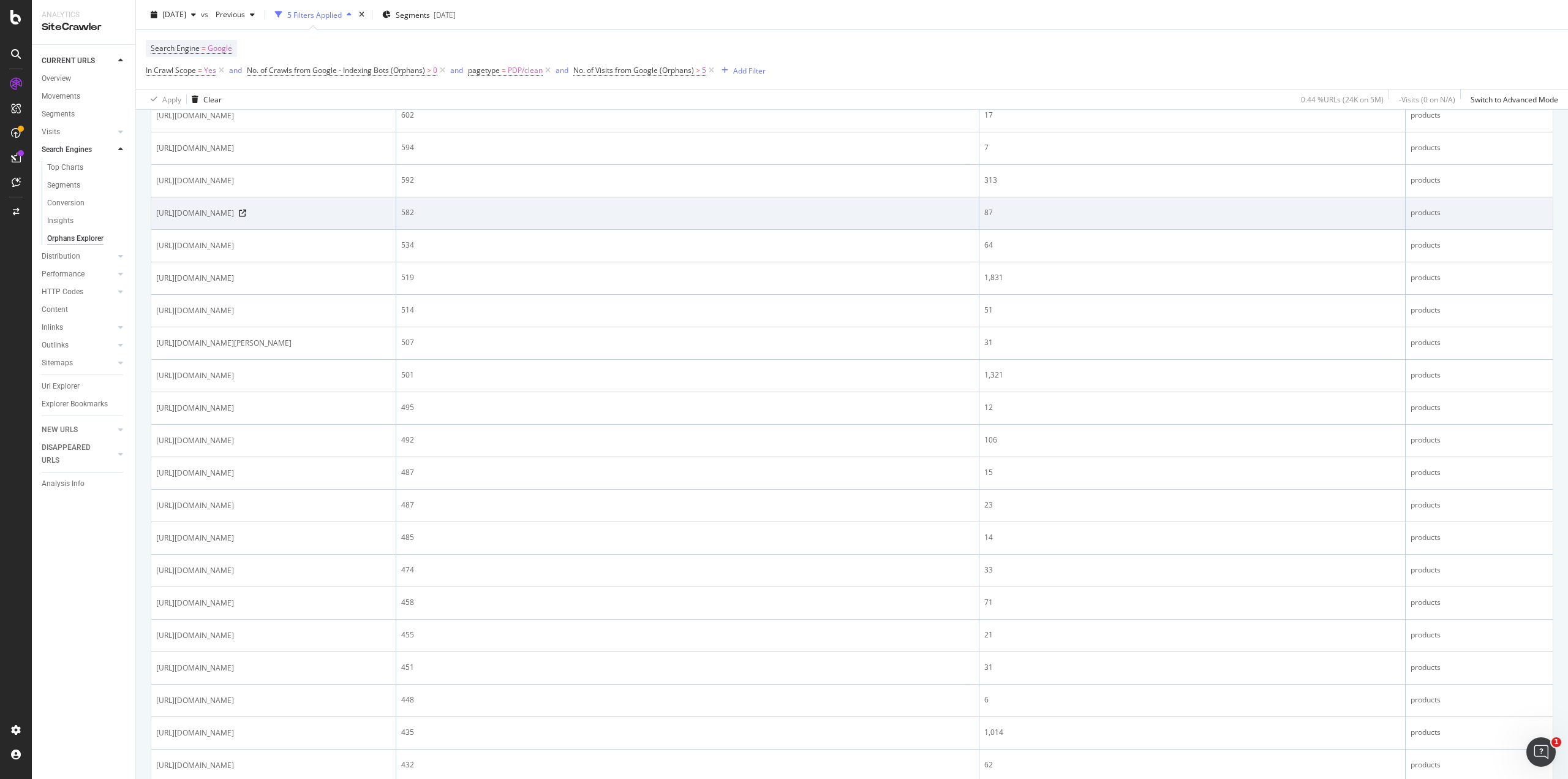
click at [234, 220] on span "[URL][DOMAIN_NAME]" at bounding box center [195, 212] width 78 height 12
copy div "[URL][DOMAIN_NAME]"
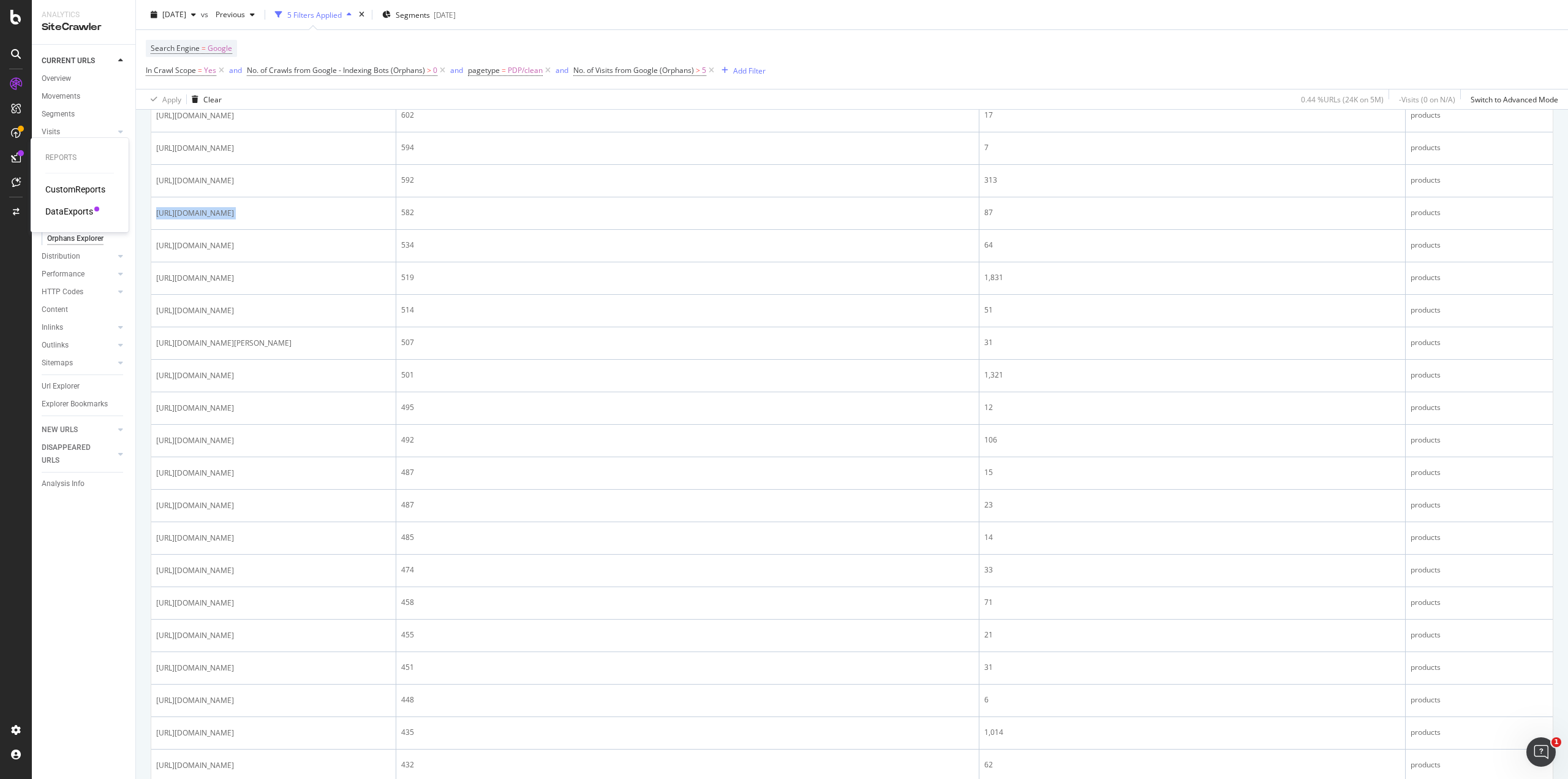
click at [73, 212] on div "DataExports" at bounding box center [68, 211] width 47 height 12
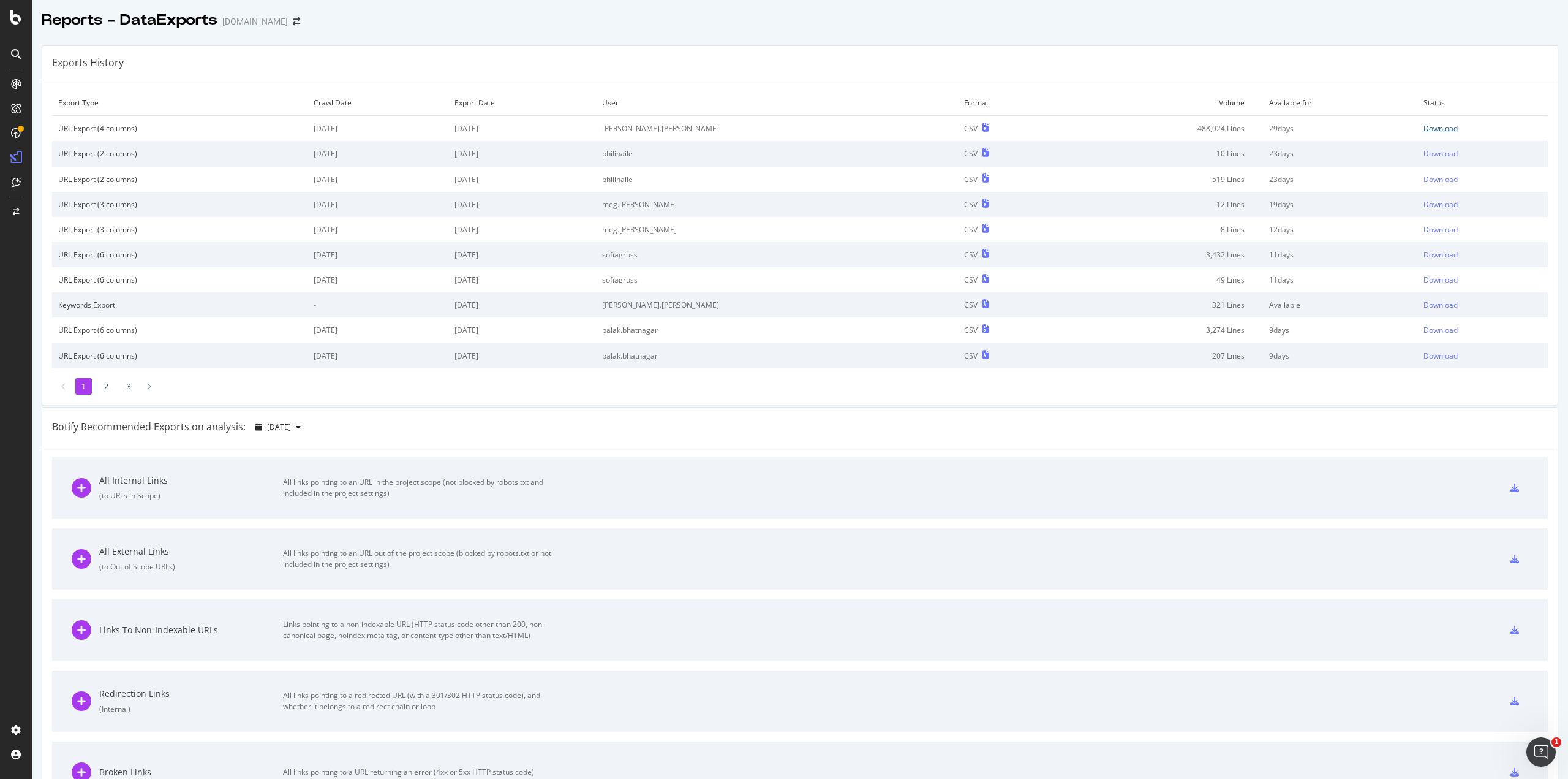
click at [1424, 123] on div "Download" at bounding box center [1441, 128] width 35 height 10
